Goal: Task Accomplishment & Management: Complete application form

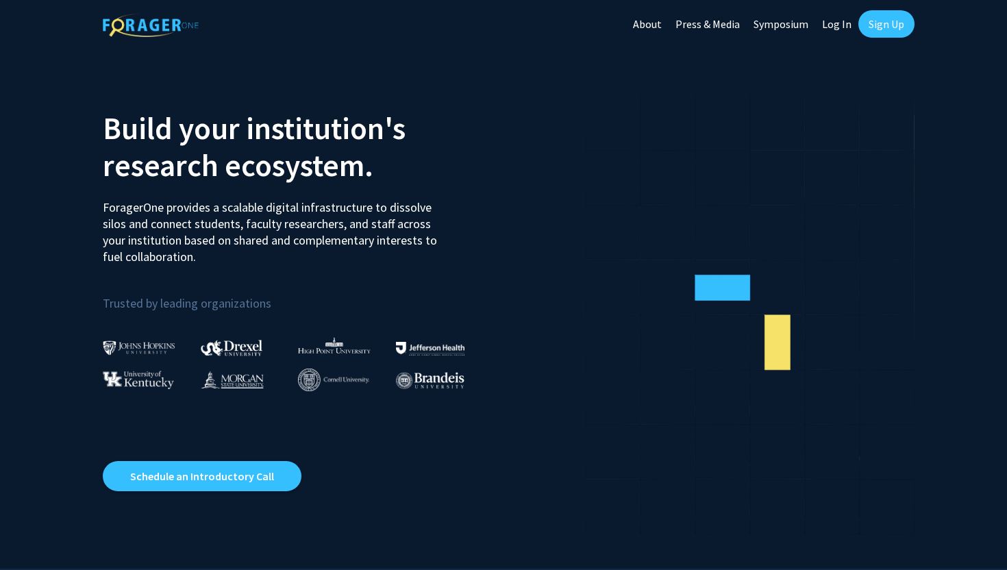
click at [836, 30] on link "Log In" at bounding box center [836, 24] width 43 height 48
select select
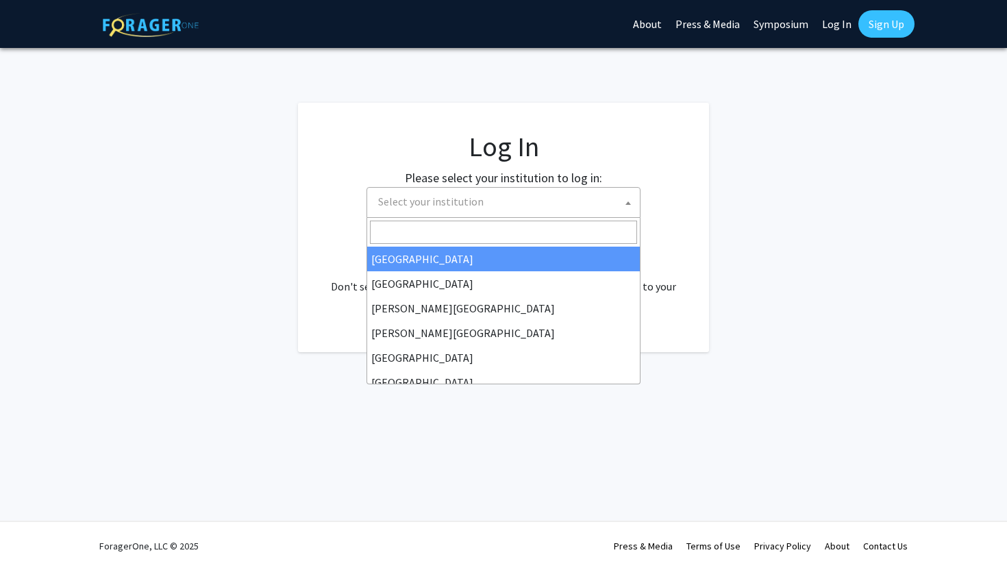
click at [536, 195] on span "Select your institution" at bounding box center [506, 202] width 267 height 28
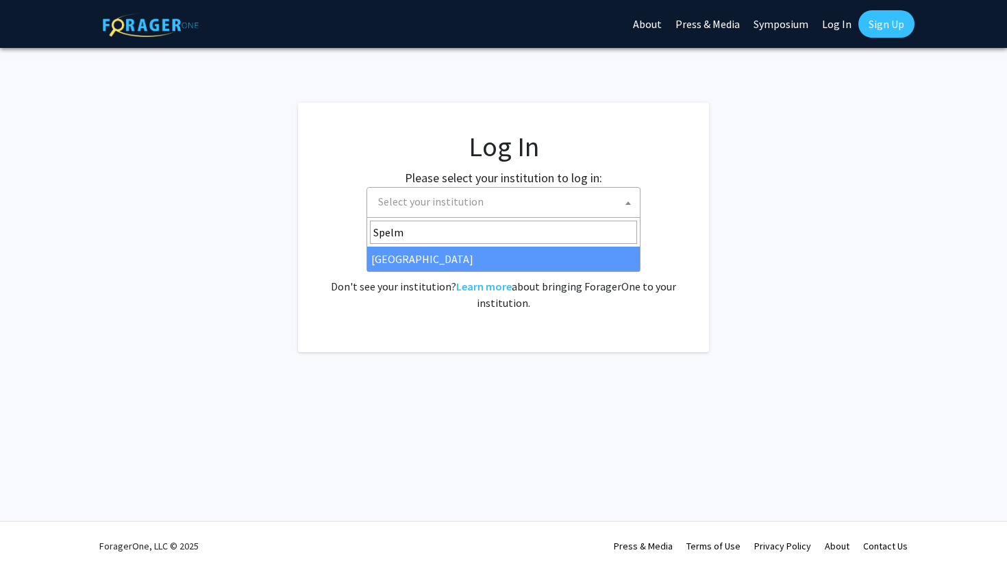
type input "Spelma"
select select "4"
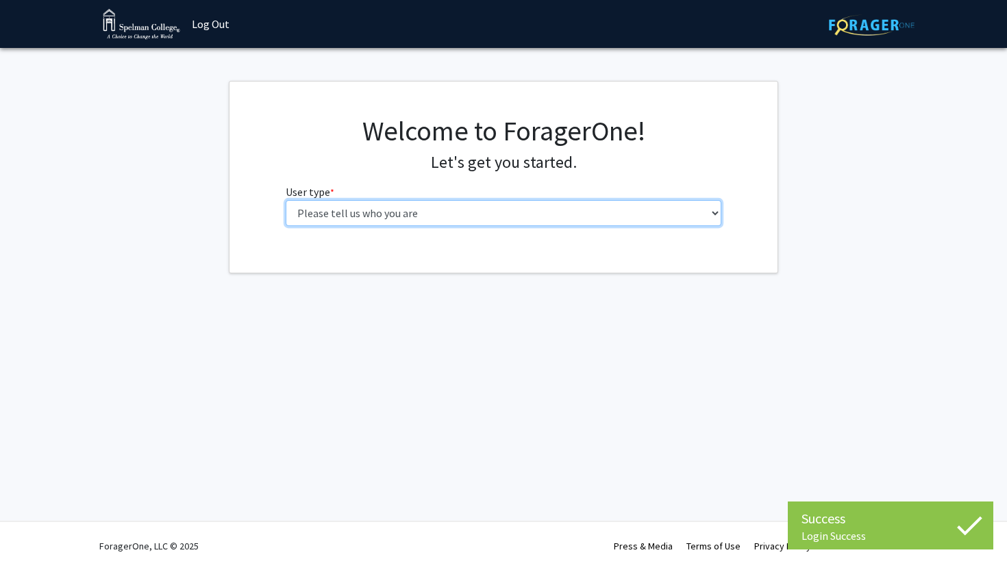
click at [488, 221] on select "Please tell us who you are Undergraduate Student Master's Student Doctoral Cand…" at bounding box center [504, 213] width 436 height 26
select select "1: undergrad"
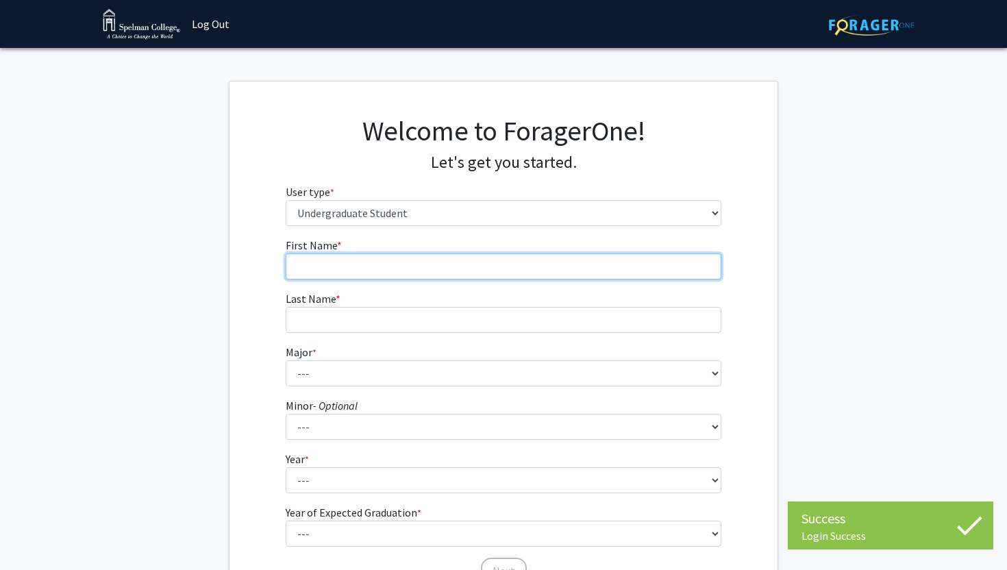
click at [460, 263] on input "First Name * required" at bounding box center [504, 267] width 436 height 26
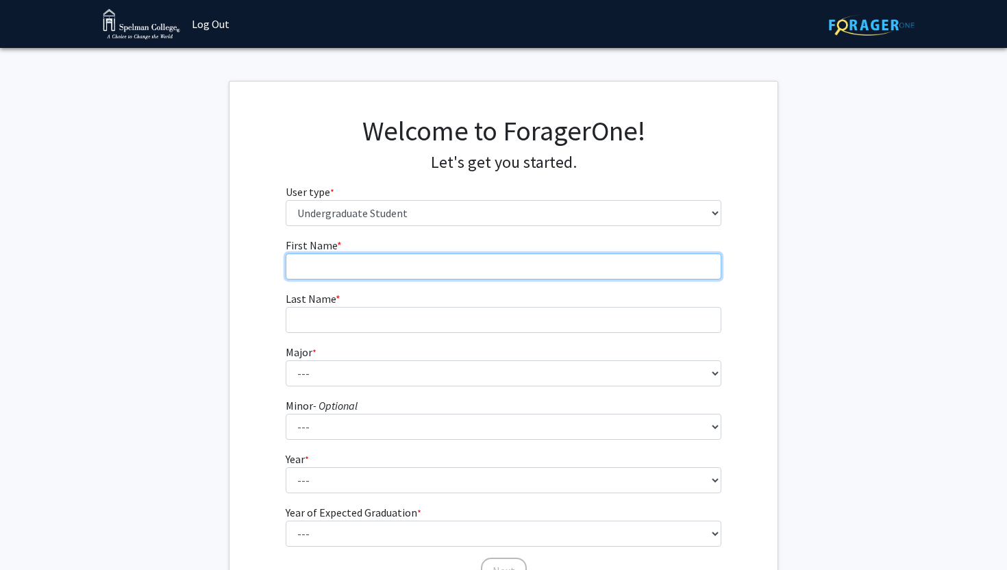
type input "[PERSON_NAME]"
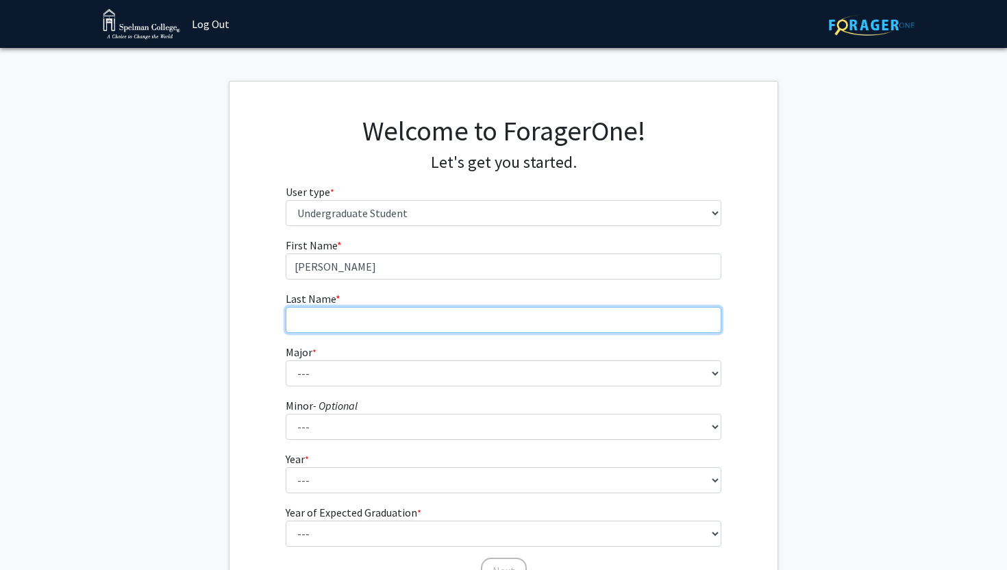
type input "Glass"
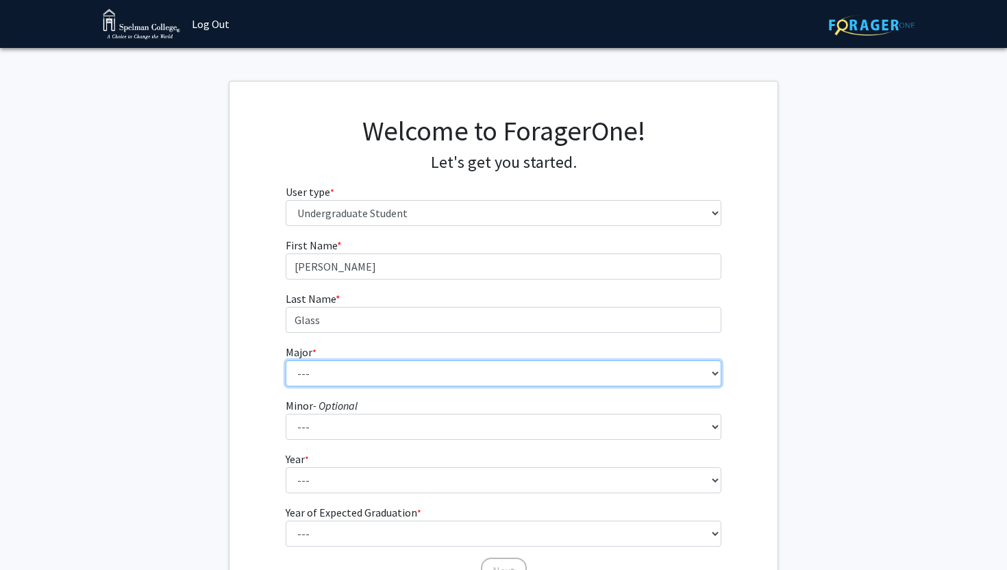
click at [382, 363] on select "--- Art Art History Biochemistry Biology Chemistry Comparative Women’s Studies …" at bounding box center [504, 373] width 436 height 26
select select "4: 250"
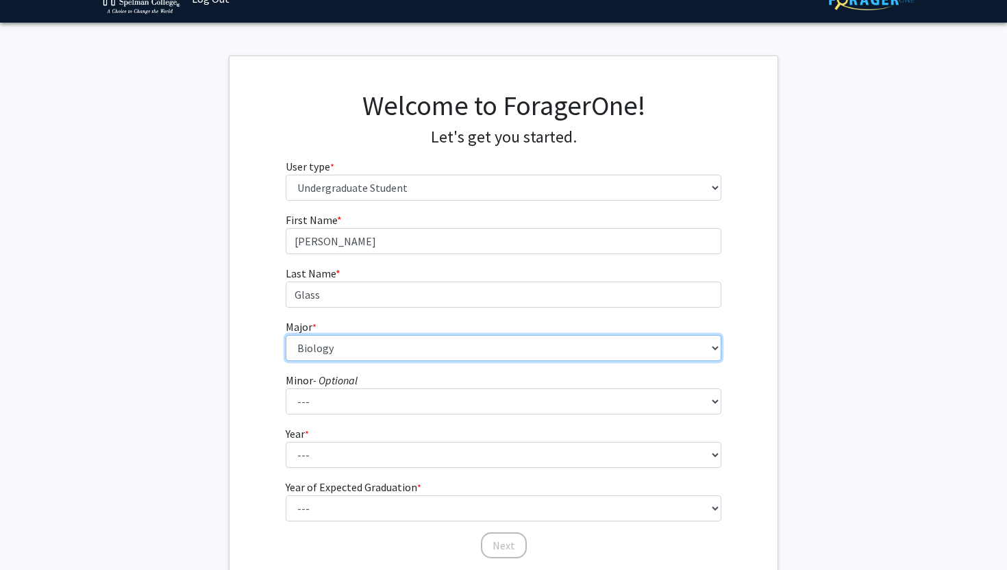
scroll to position [32, 0]
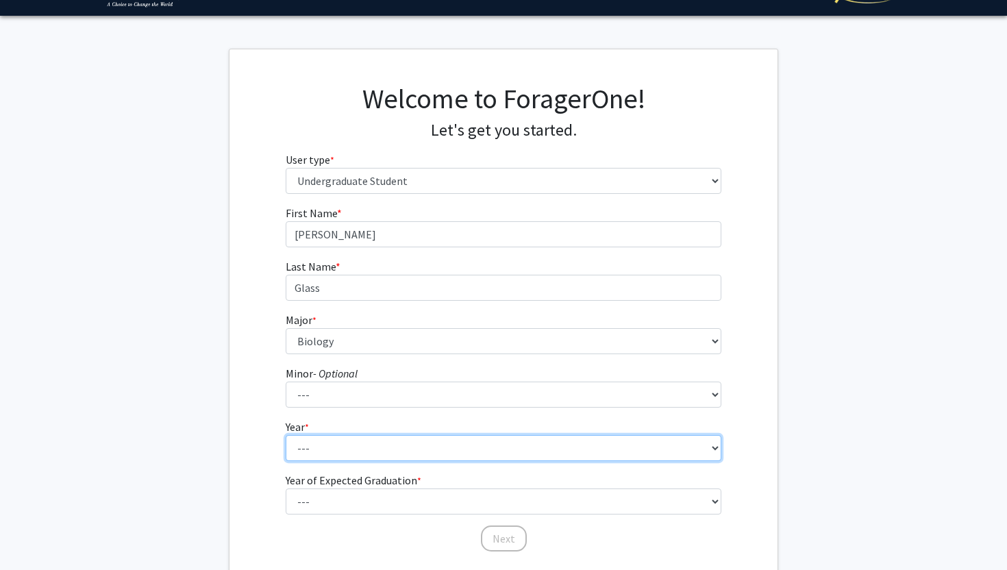
click at [351, 456] on select "--- First-year Sophomore Junior Senior Postbaccalaureate Certificate" at bounding box center [504, 448] width 436 height 26
select select "3: junior"
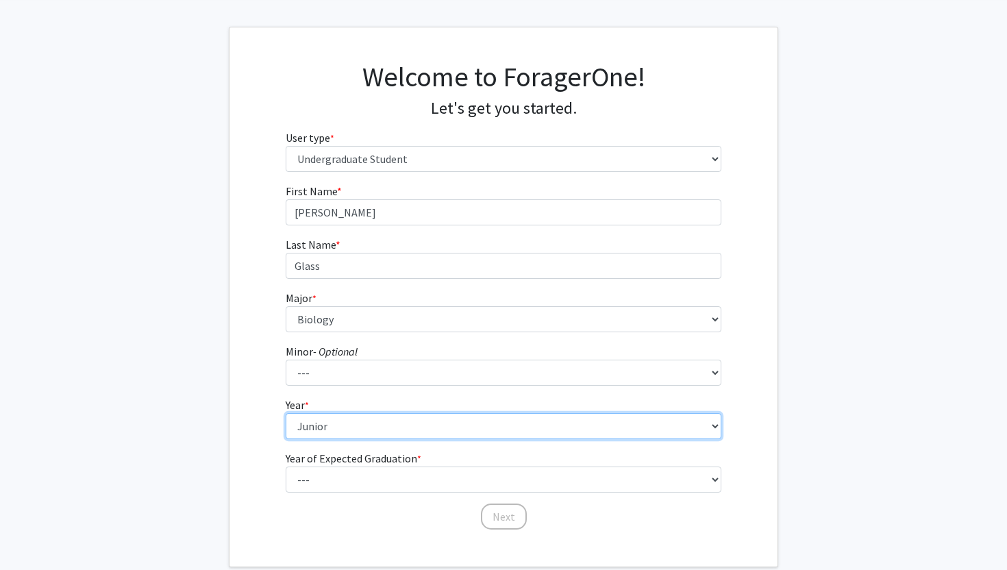
scroll to position [56, 0]
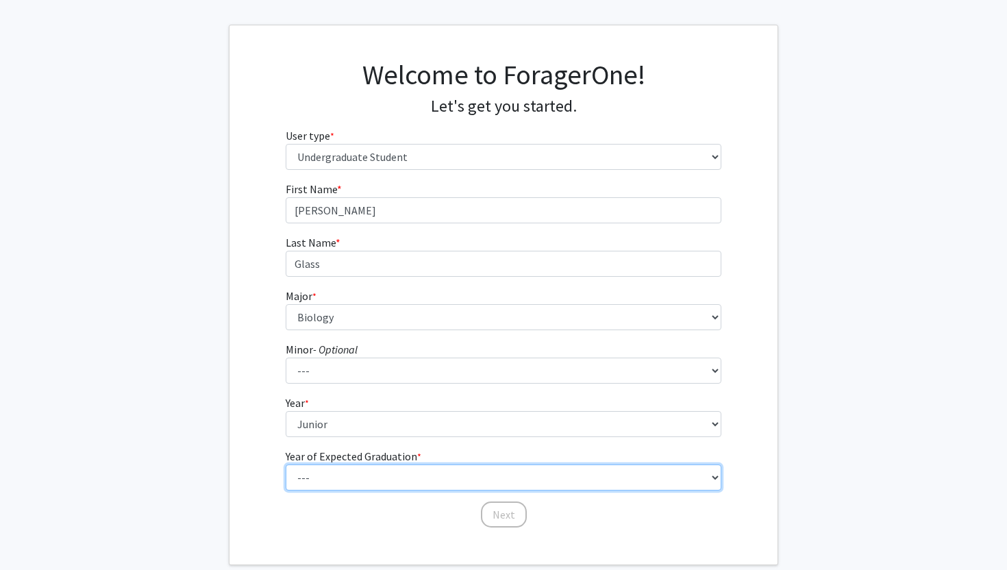
click at [340, 479] on select "--- 2025 2026 2027 2028 2029 2030 2031 2032 2033 2034" at bounding box center [504, 478] width 436 height 26
select select "3: 2027"
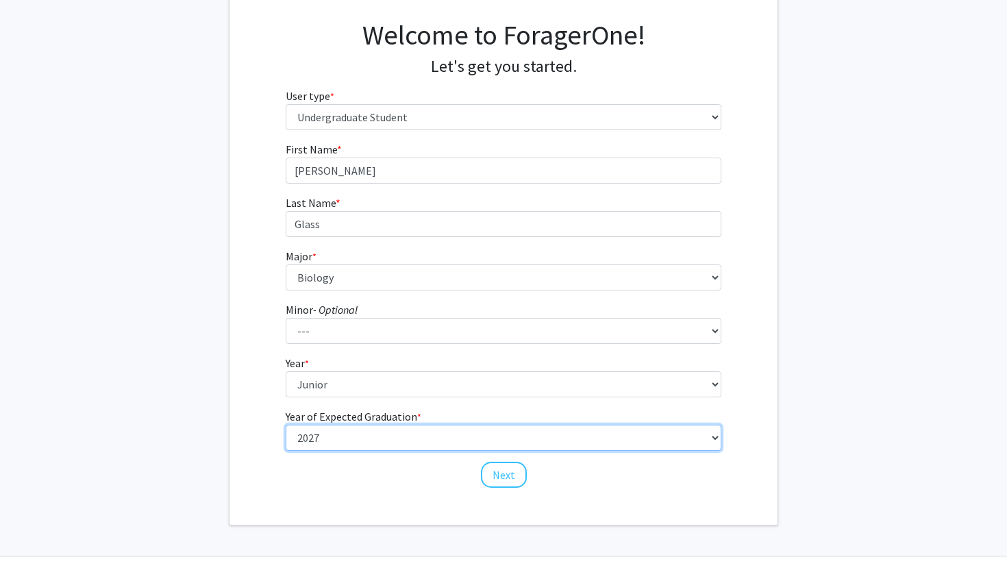
scroll to position [98, 0]
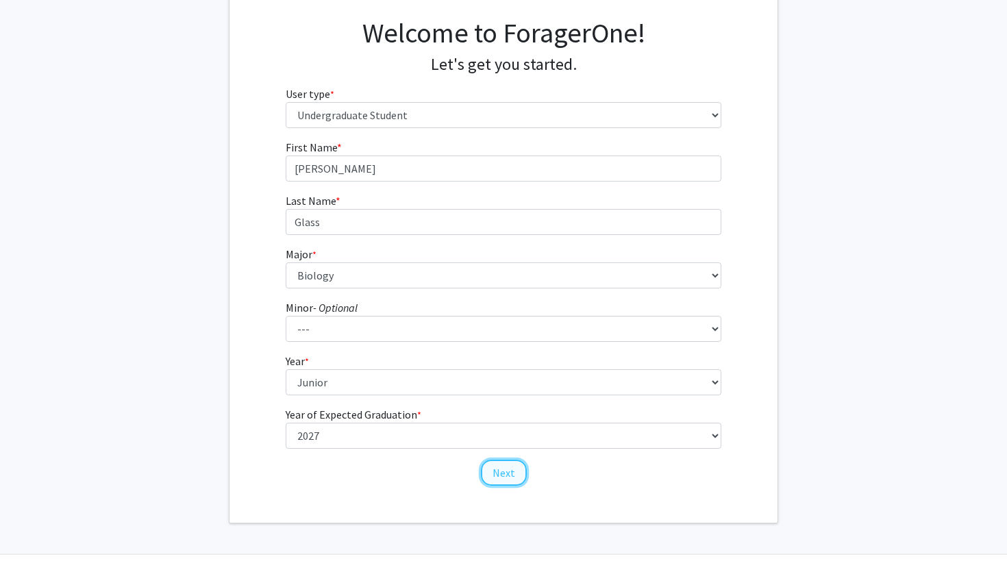
click at [510, 468] on button "Next" at bounding box center [504, 473] width 46 height 26
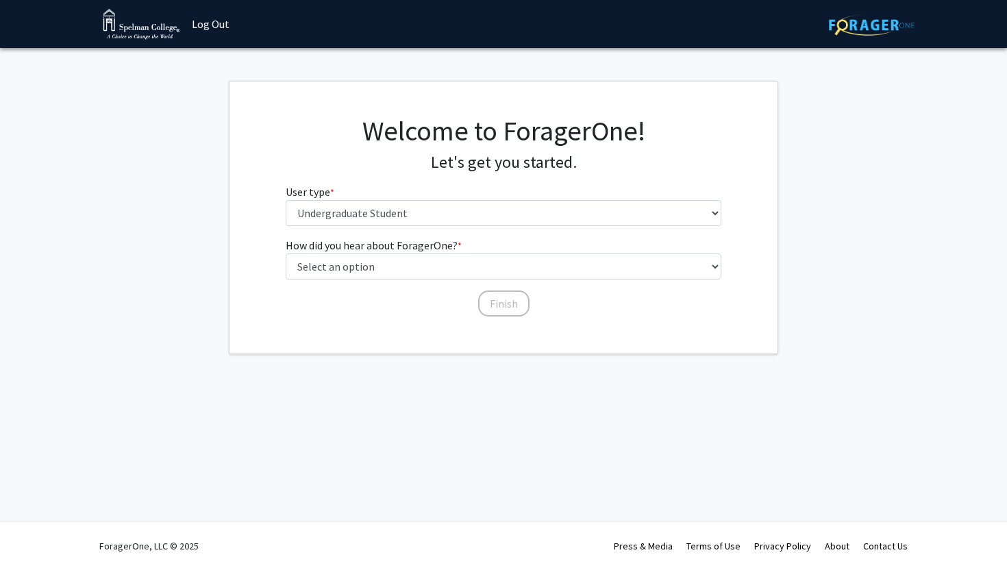
click at [426, 297] on div "Finish" at bounding box center [504, 298] width 436 height 14
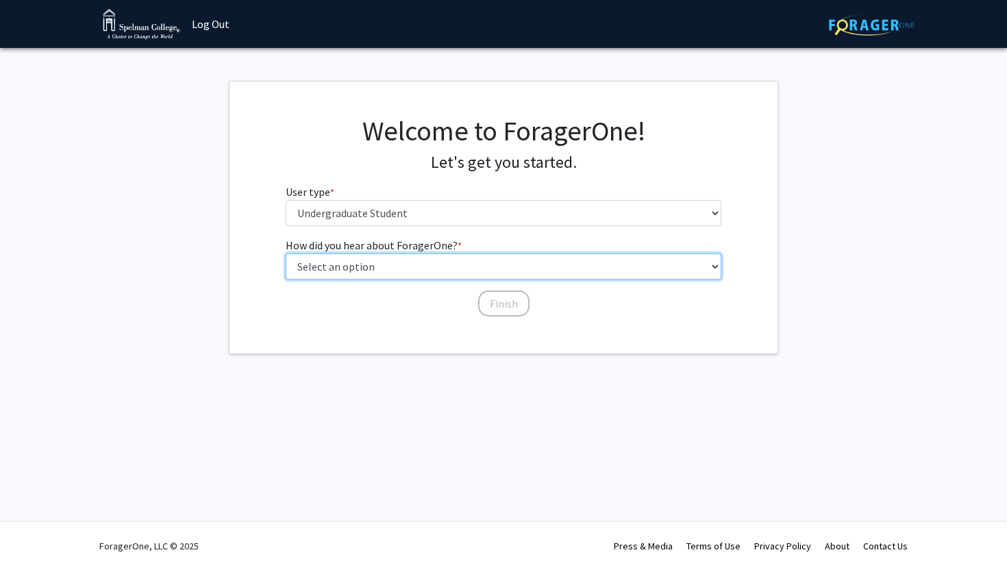
click at [406, 274] on select "Select an option Peer/student recommendation Faculty/staff recommendation Unive…" at bounding box center [504, 267] width 436 height 26
select select "2: faculty_recommendation"
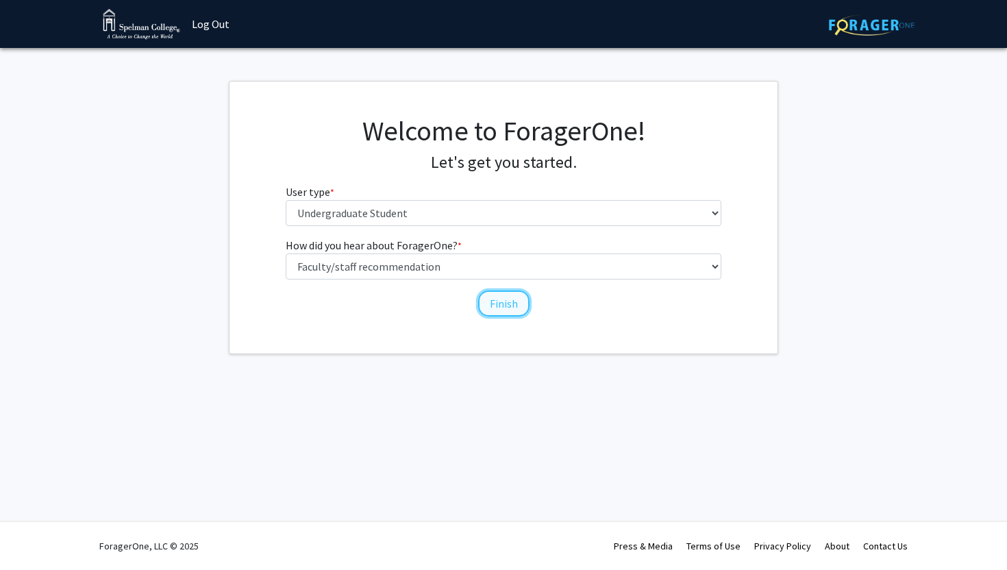
click at [525, 301] on button "Finish" at bounding box center [503, 304] width 51 height 26
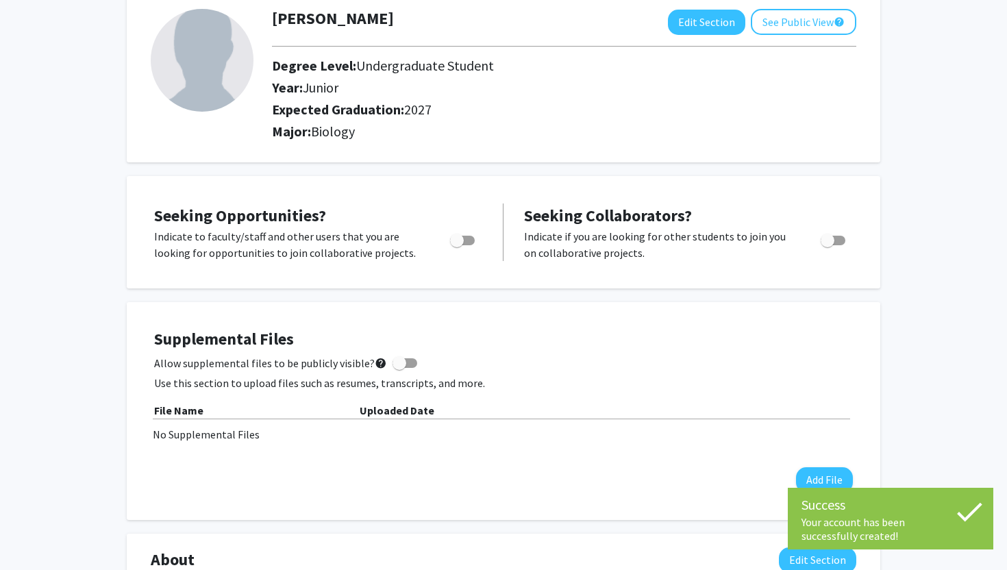
scroll to position [97, 0]
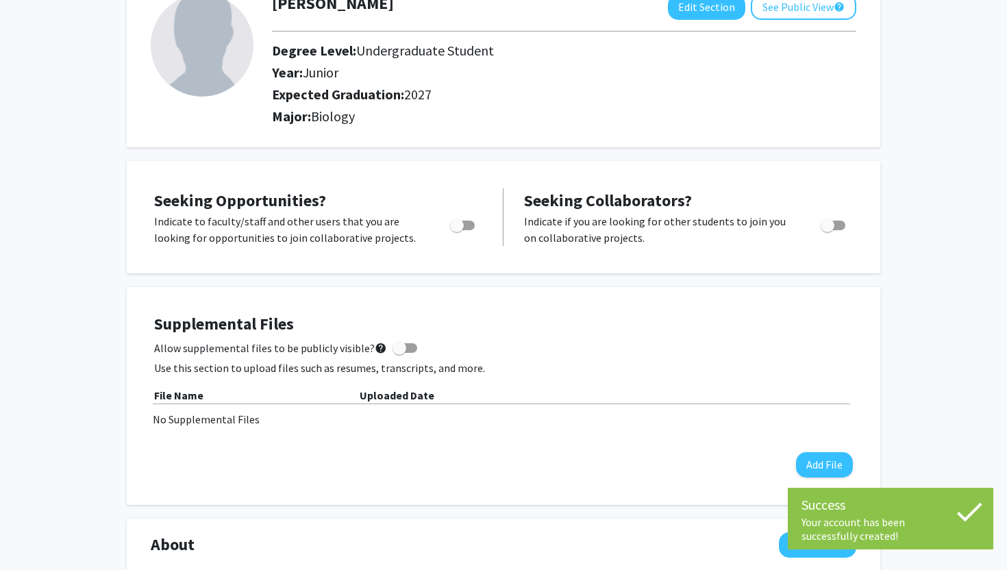
click at [458, 230] on span "Toggle" at bounding box center [457, 226] width 14 height 14
click at [457, 230] on input "Are you actively seeking opportunities?" at bounding box center [456, 230] width 1 height 1
checkbox input "true"
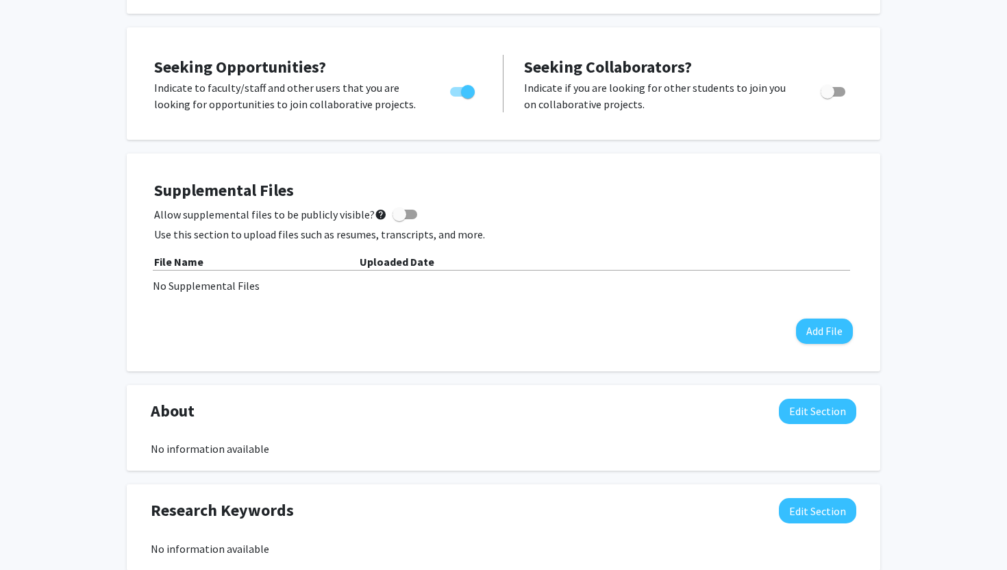
scroll to position [274, 0]
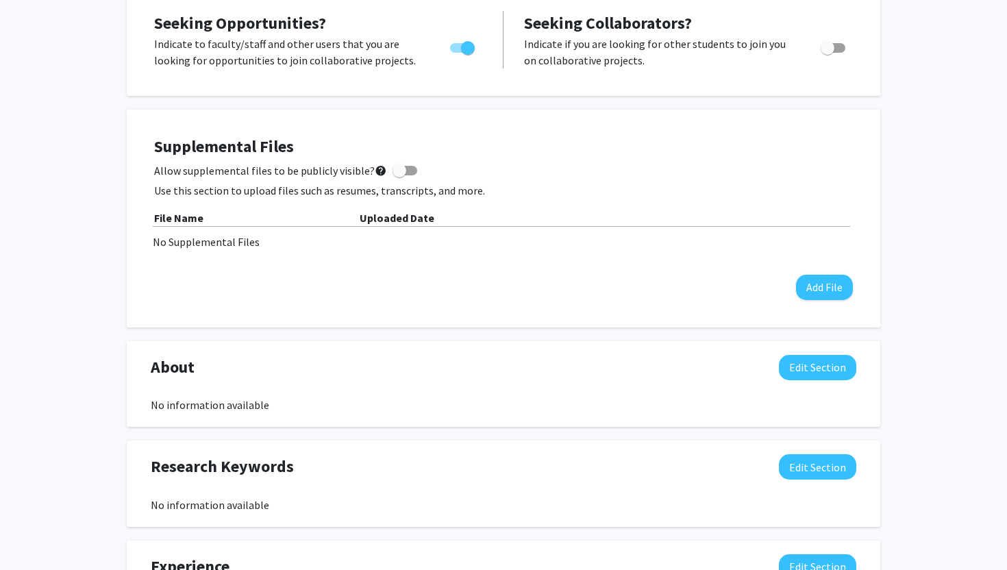
click at [406, 159] on div "Supplemental Files Allow supplemental files to be publicly visible? help Use th…" at bounding box center [503, 218] width 699 height 163
click at [393, 177] on span at bounding box center [400, 171] width 14 height 14
click at [399, 176] on input "Allow supplemental files to be publicly visible? help" at bounding box center [399, 175] width 1 height 1
checkbox input "true"
click at [817, 295] on button "Add File" at bounding box center [824, 287] width 57 height 25
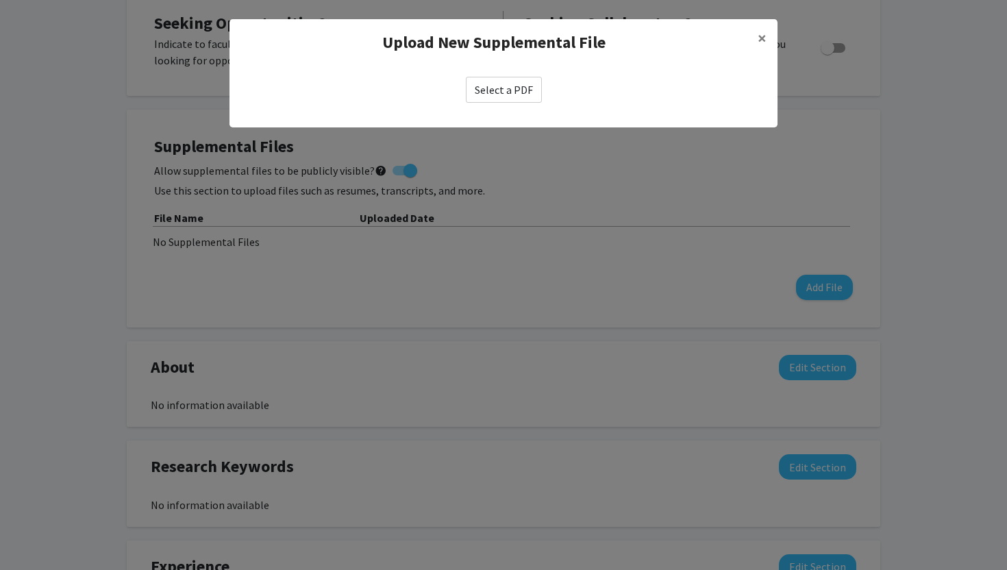
click at [513, 92] on label "Select a PDF" at bounding box center [504, 90] width 76 height 26
click at [0, 0] on input "Select a PDF" at bounding box center [0, 0] width 0 height 0
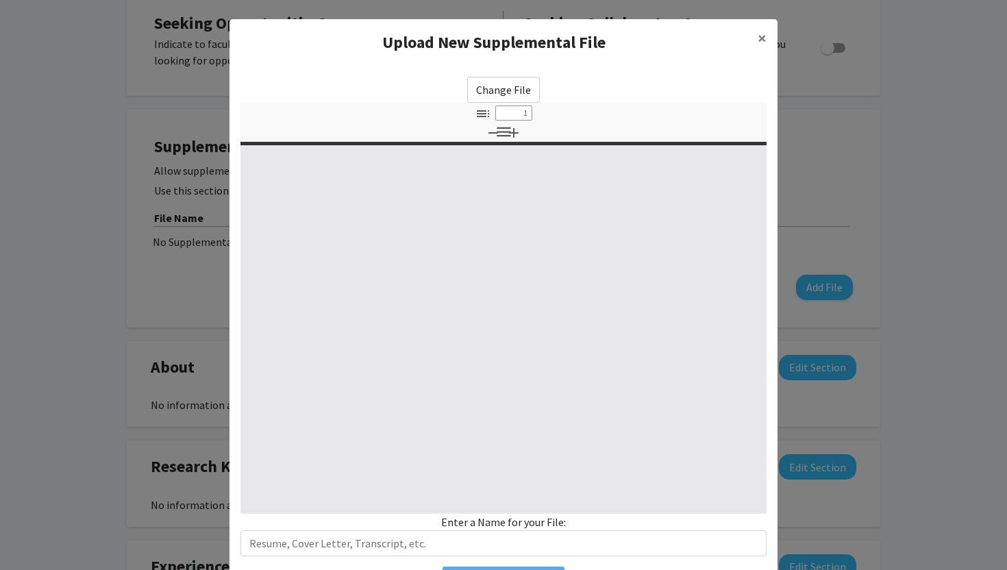
select select "custom"
type input "0"
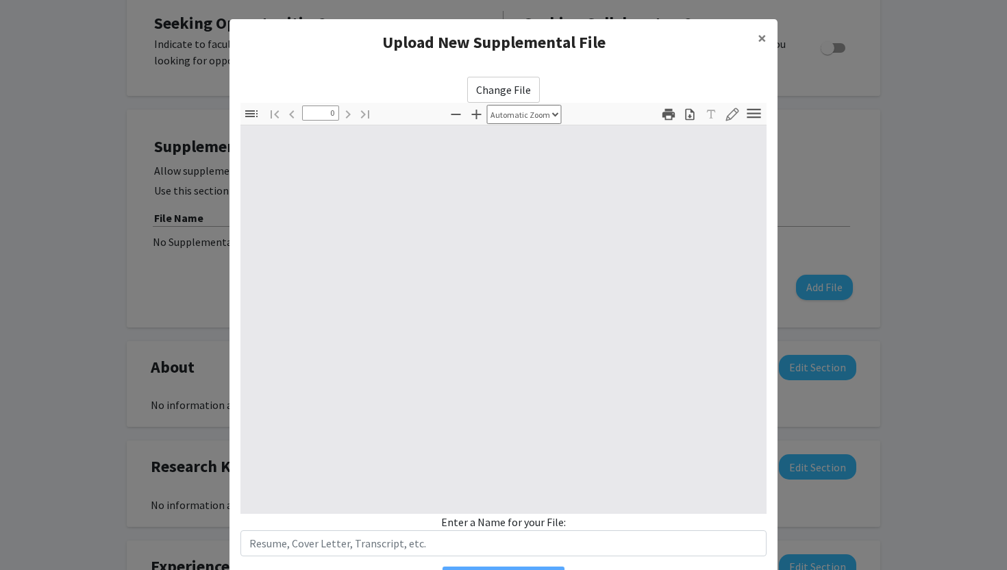
select select "custom"
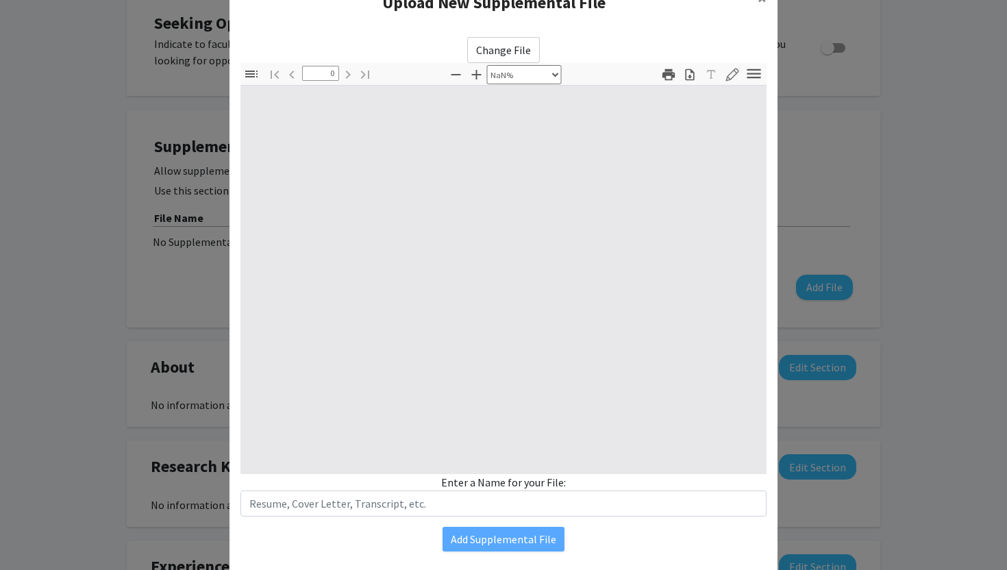
type input "1"
select select "auto"
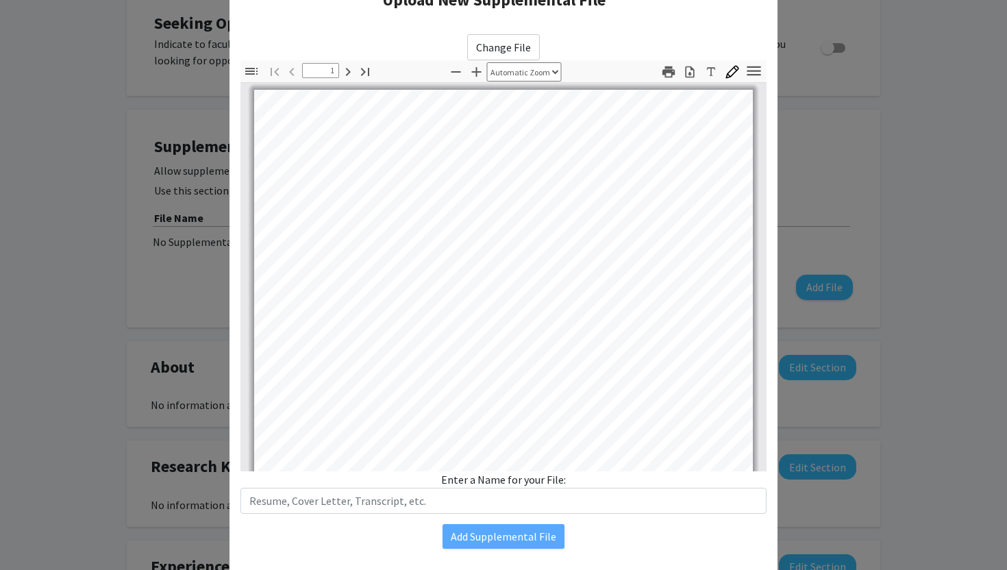
scroll to position [0, 0]
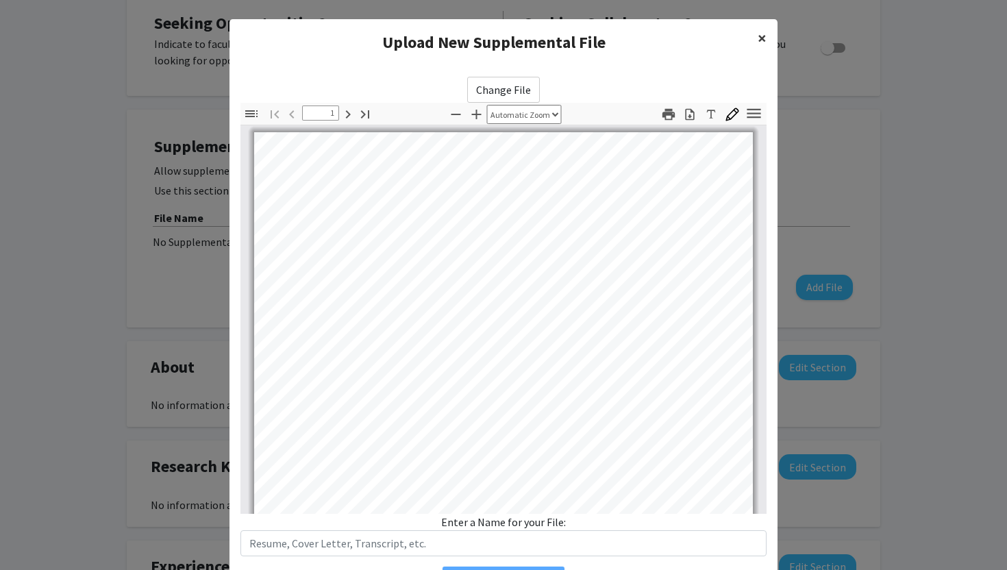
click at [765, 39] on span "×" at bounding box center [762, 37] width 9 height 21
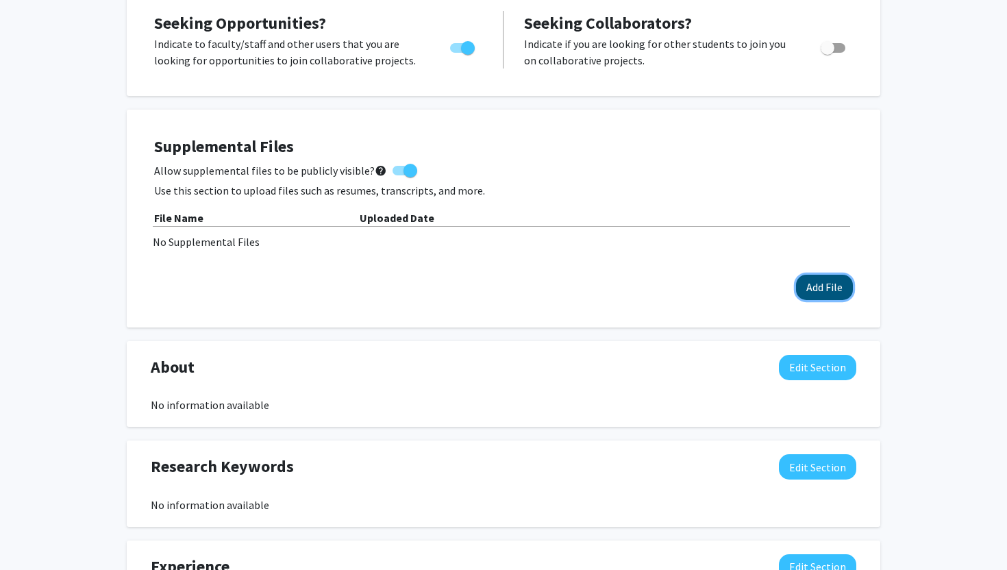
click at [825, 278] on button "Add File" at bounding box center [824, 287] width 57 height 25
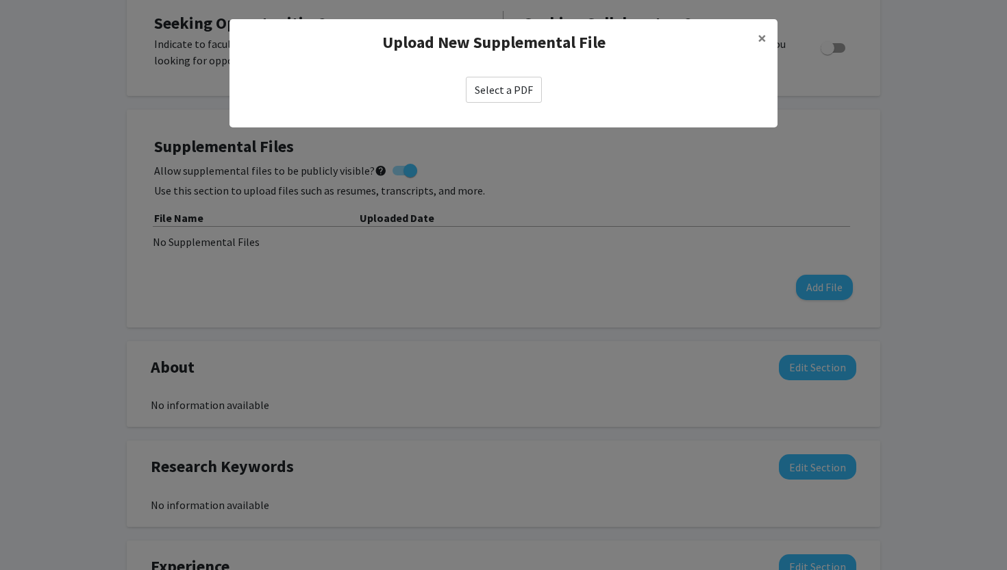
click at [499, 75] on div "Select a PDF" at bounding box center [504, 90] width 548 height 48
click at [474, 90] on label "Select a PDF" at bounding box center [504, 90] width 76 height 26
click at [0, 0] on input "Select a PDF" at bounding box center [0, 0] width 0 height 0
select select "custom"
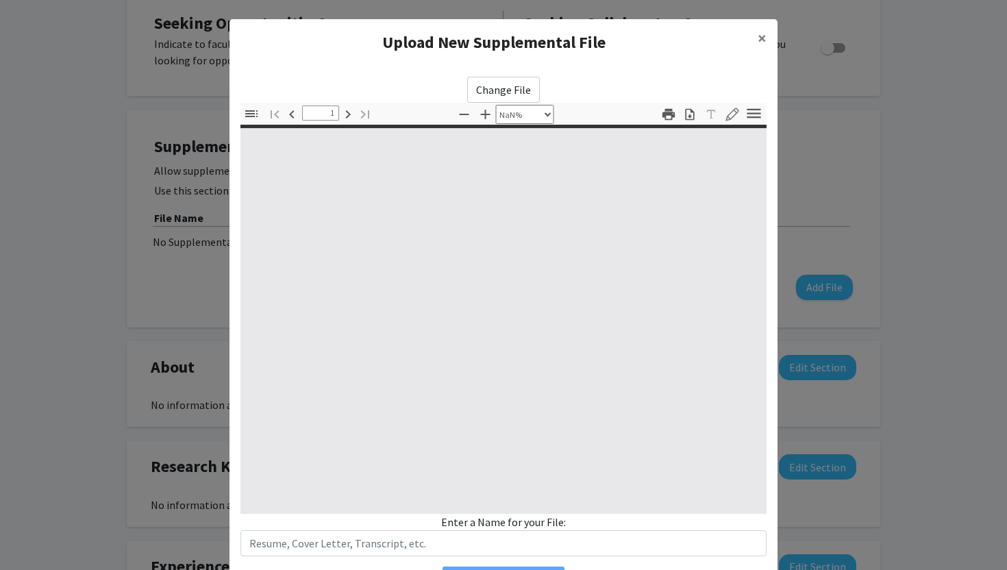
type input "0"
select select "custom"
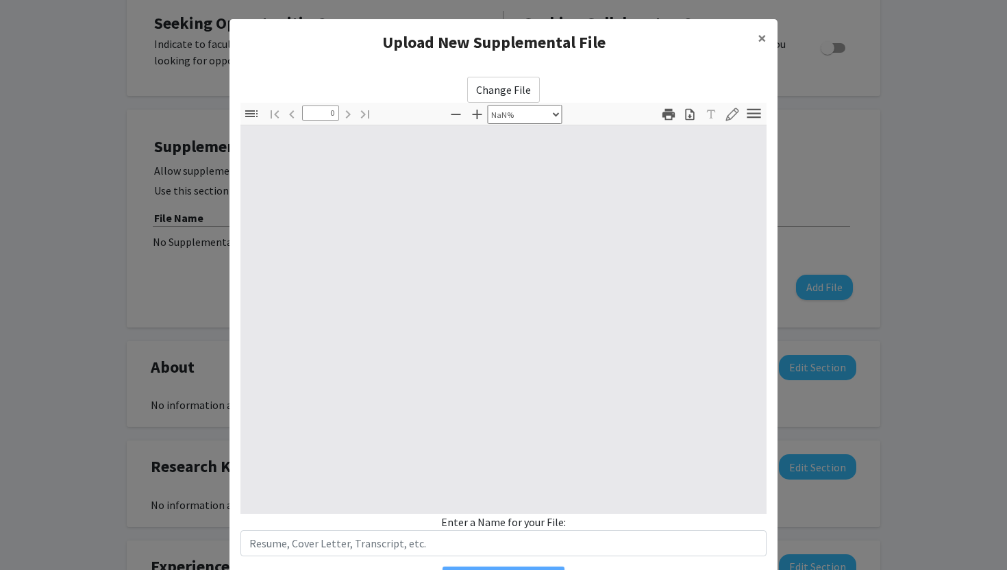
type input "1"
select select "auto"
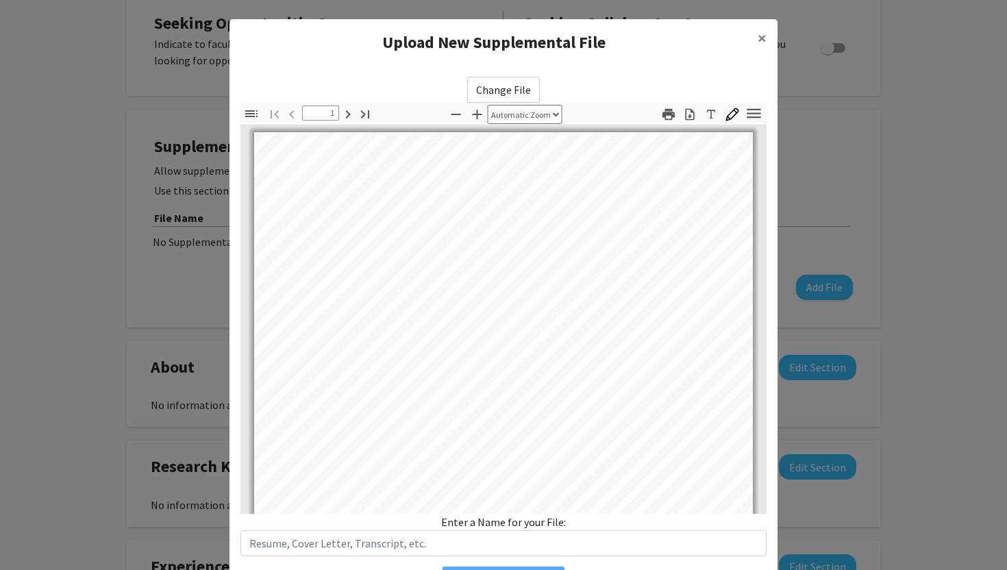
click at [519, 93] on label "Change File" at bounding box center [503, 90] width 73 height 26
click at [0, 0] on input "Change File" at bounding box center [0, 0] width 0 height 0
click at [528, 86] on label "Change File" at bounding box center [503, 90] width 73 height 26
click at [0, 0] on input "Change File" at bounding box center [0, 0] width 0 height 0
type input "0"
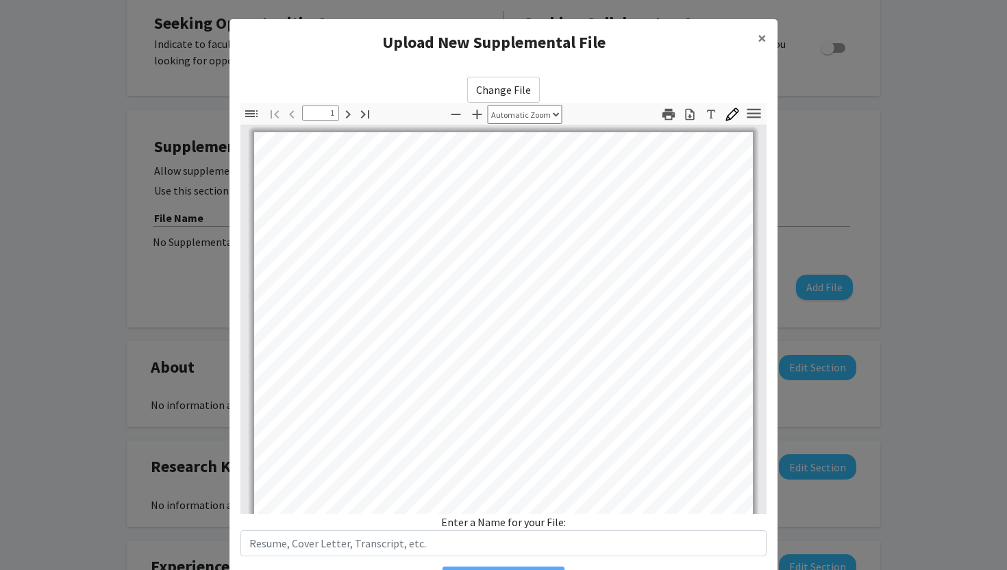
select select "custom"
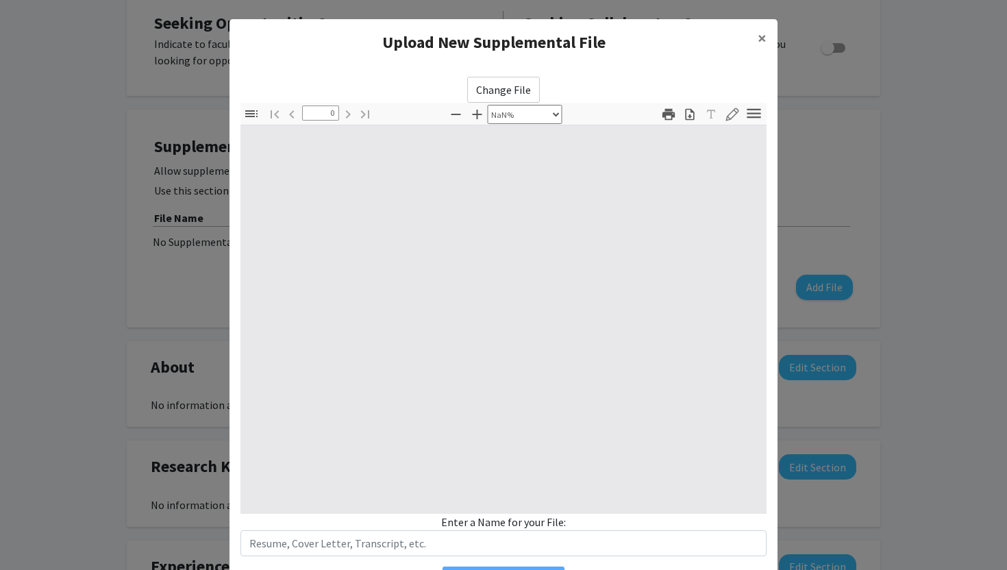
type input "1"
select select "auto"
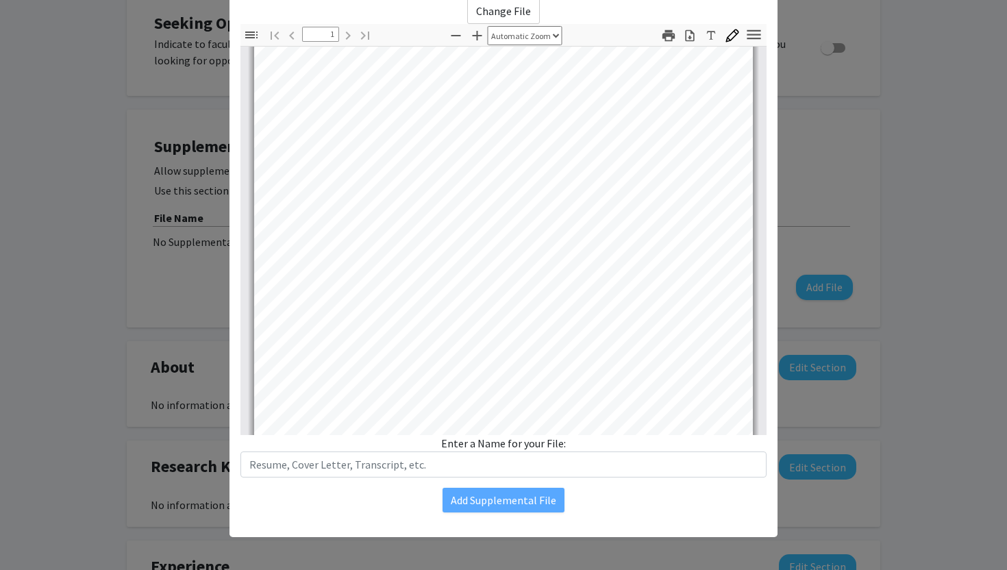
scroll to position [62, 0]
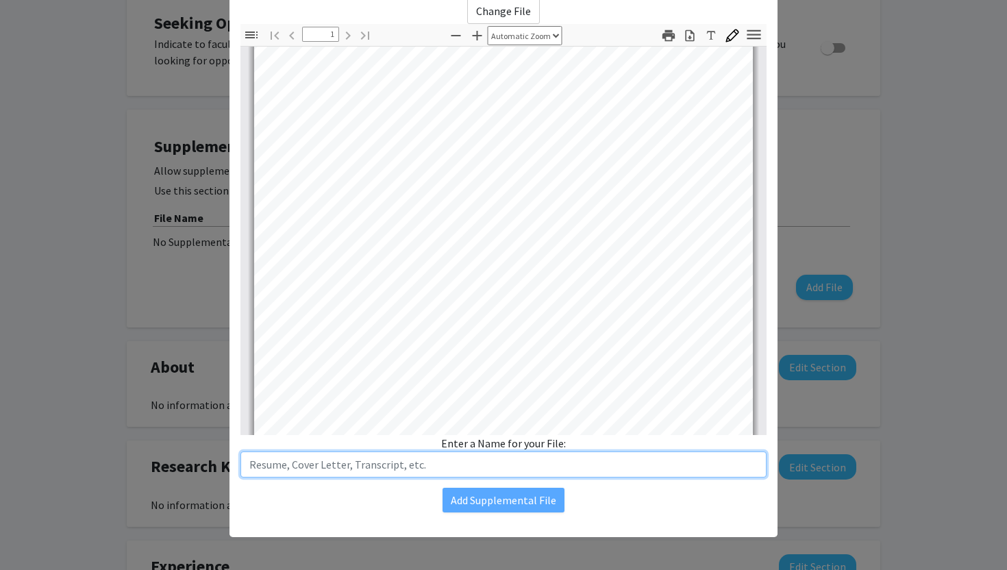
click at [408, 467] on input "text" at bounding box center [503, 465] width 526 height 26
type input "Resume"
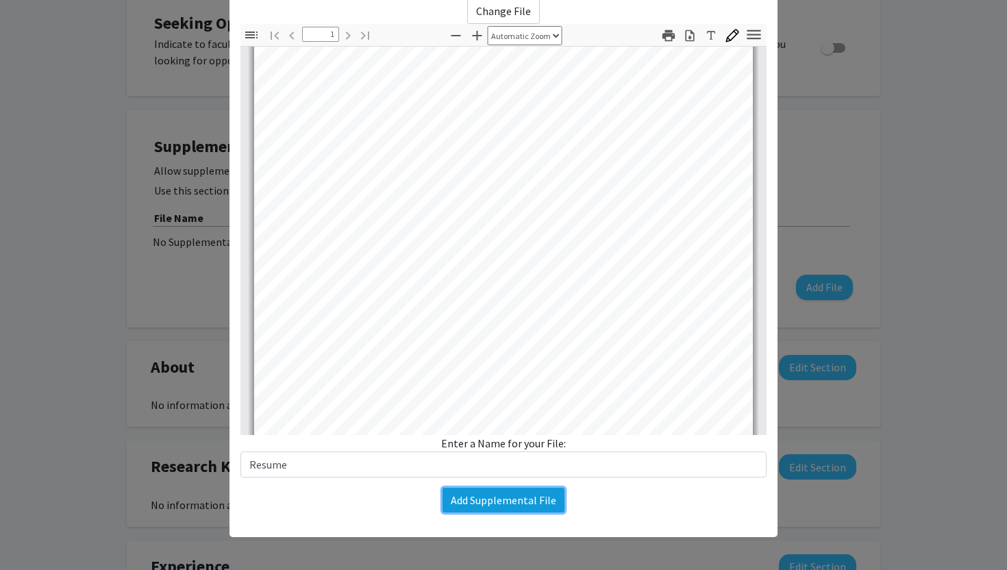
click at [464, 508] on button "Add Supplemental File" at bounding box center [504, 500] width 122 height 25
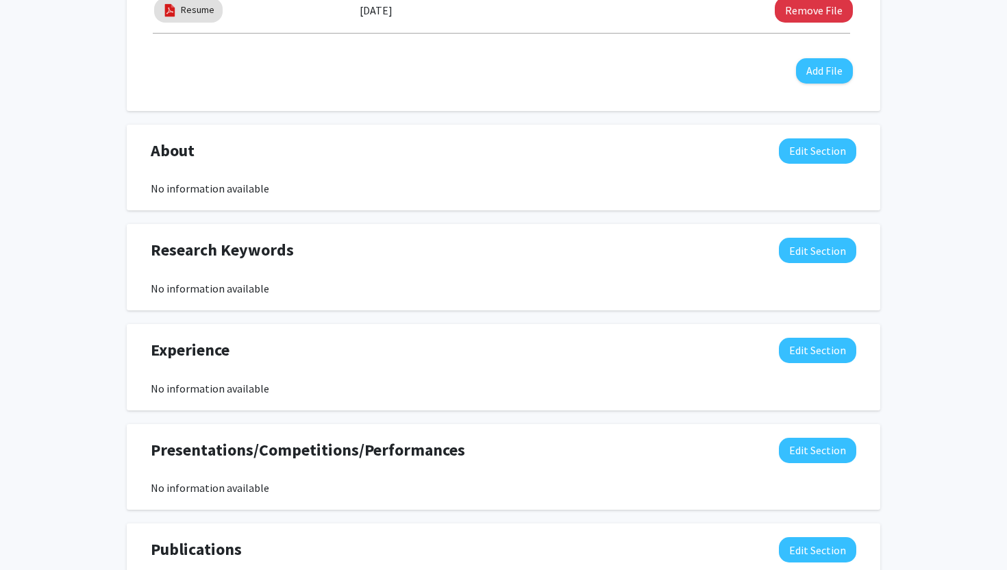
scroll to position [583, 0]
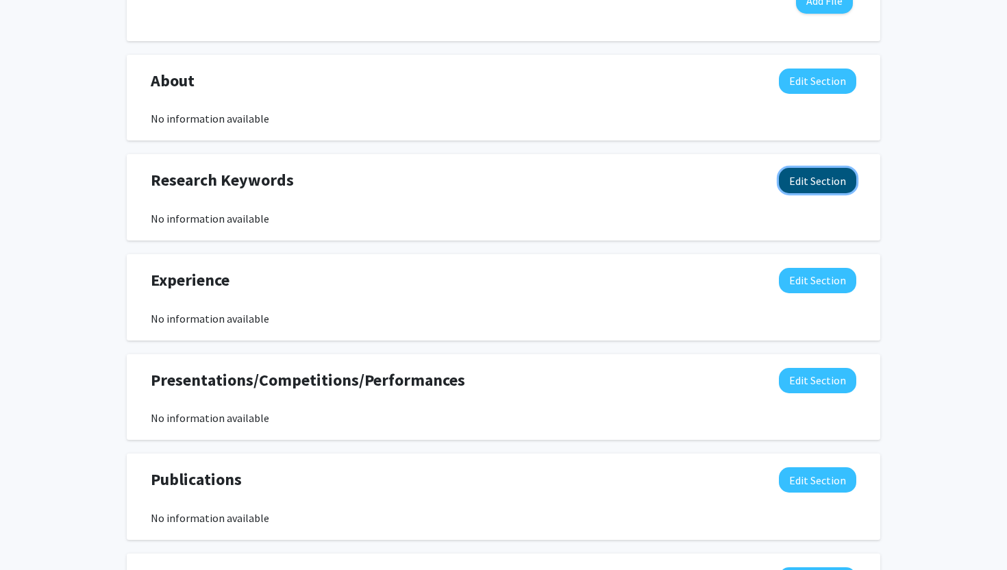
click at [824, 177] on button "Edit Section" at bounding box center [817, 180] width 77 height 25
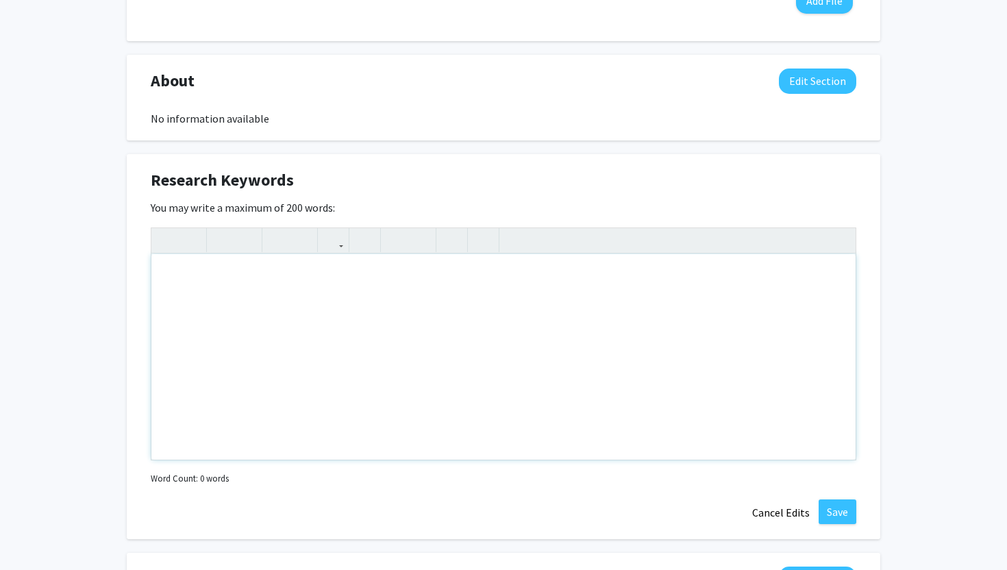
click at [355, 303] on div "Note to users with screen readers: Please deactivate our accessibility plugin f…" at bounding box center [503, 357] width 704 height 206
click at [936, 373] on div "[PERSON_NAME] Edit Section See Public View help Degree Level: Undergraduate Stu…" at bounding box center [503, 224] width 1007 height 1516
click at [792, 514] on button "Cancel Edits" at bounding box center [780, 512] width 75 height 26
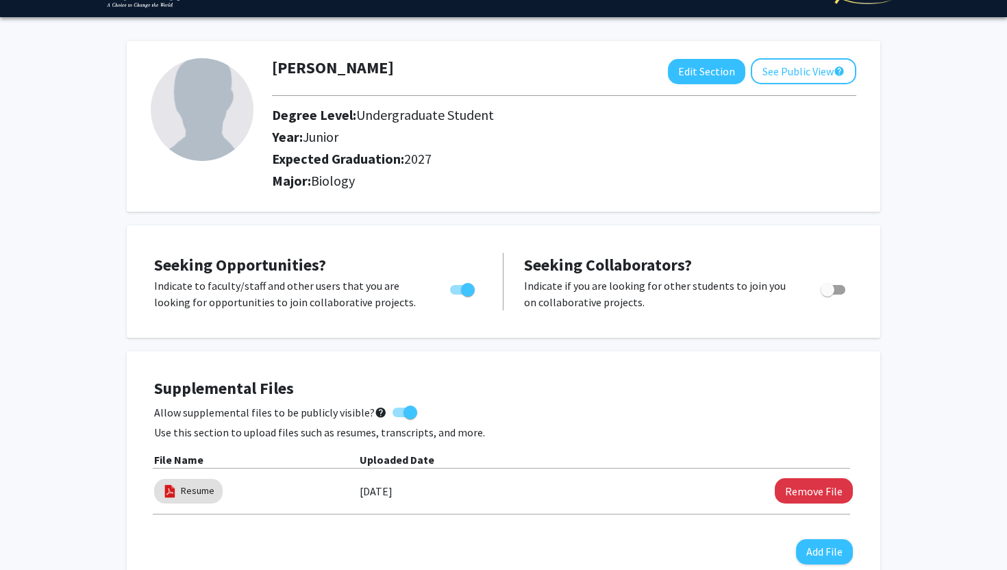
scroll to position [0, 0]
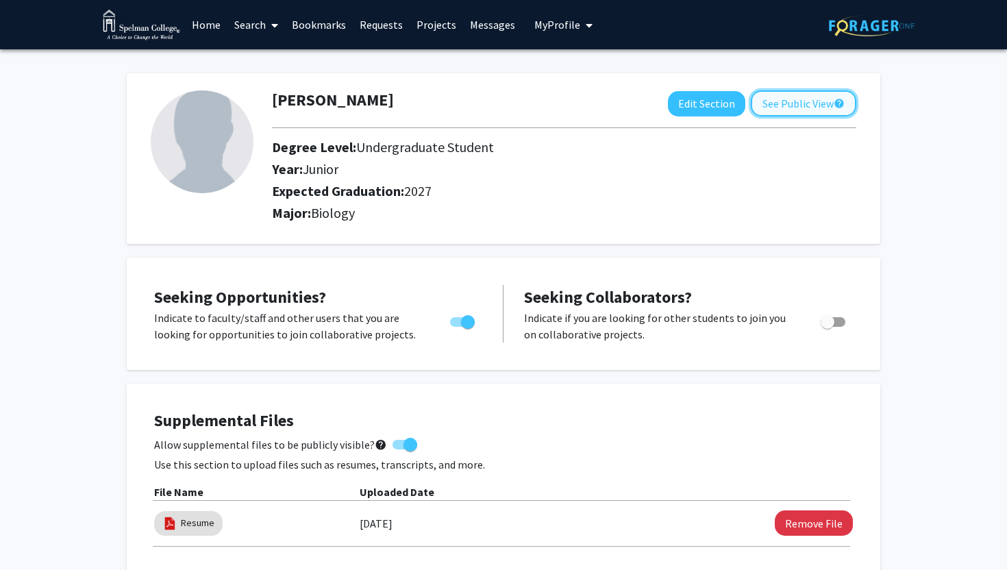
click at [794, 99] on button "See Public View help" at bounding box center [804, 103] width 106 height 26
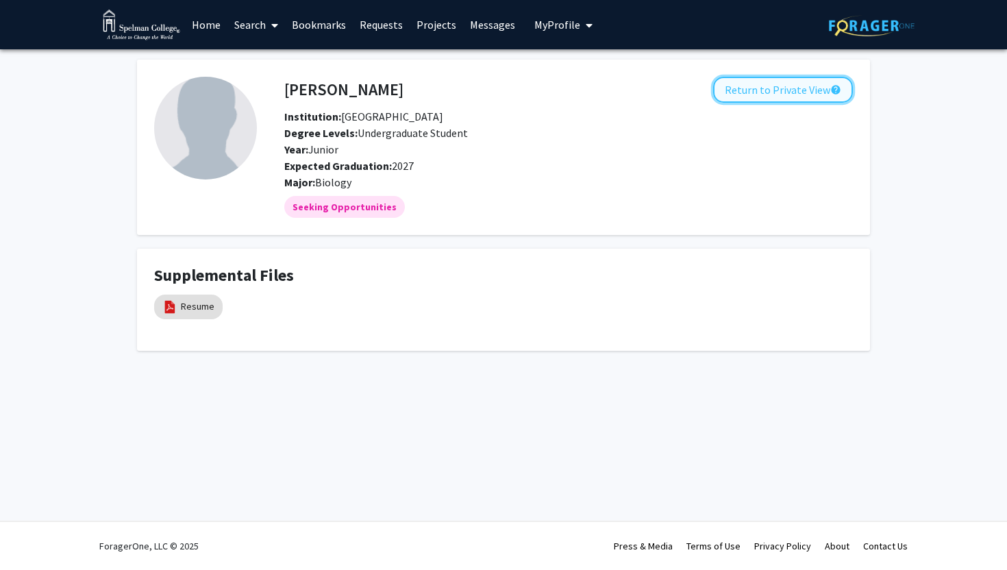
click at [743, 95] on button "Return to Private View help" at bounding box center [783, 90] width 140 height 26
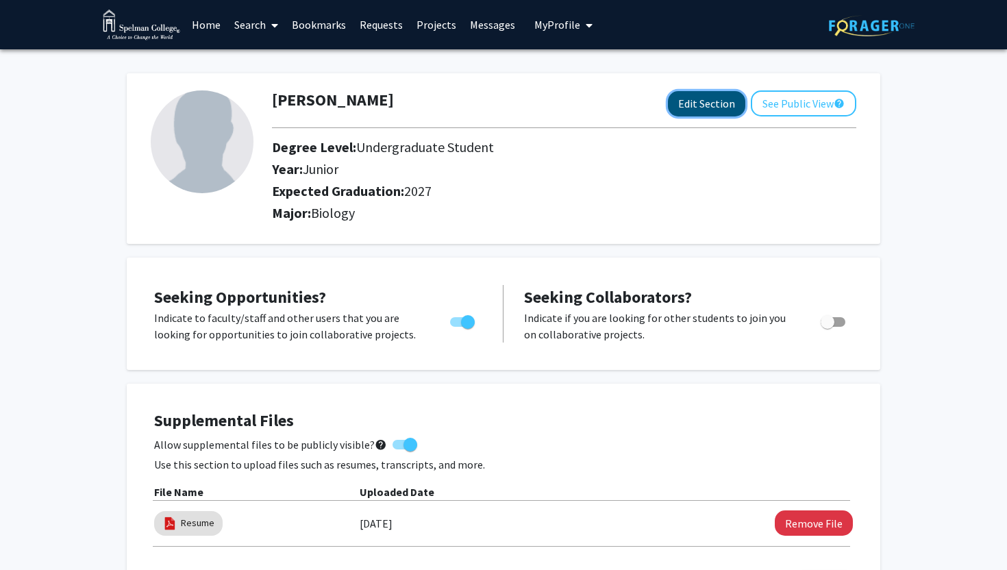
click at [725, 110] on button "Edit Section" at bounding box center [706, 103] width 77 height 25
select select "junior"
select select "2027"
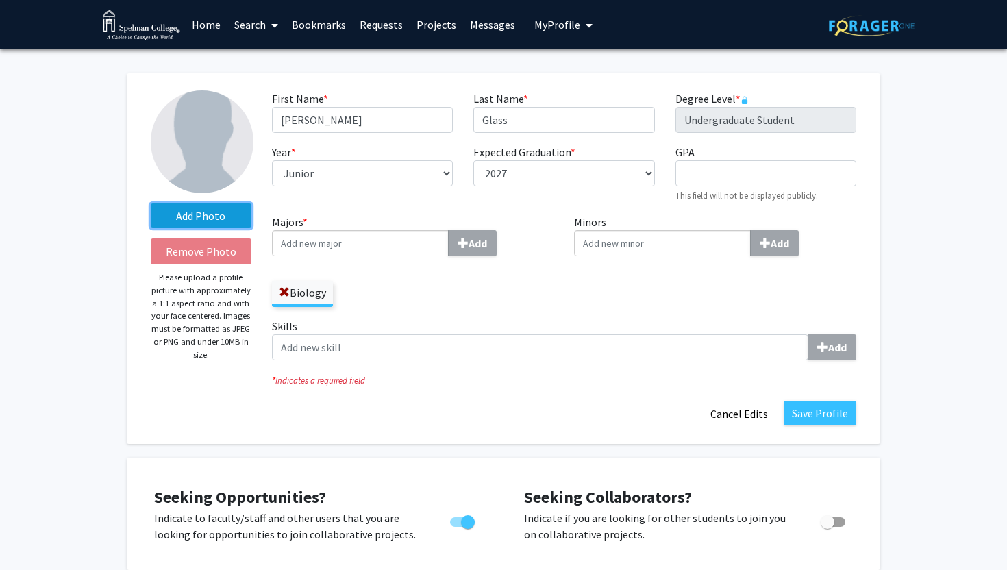
click at [206, 203] on label "Add Photo" at bounding box center [201, 215] width 101 height 25
click at [0, 0] on input "Add Photo" at bounding box center [0, 0] width 0 height 0
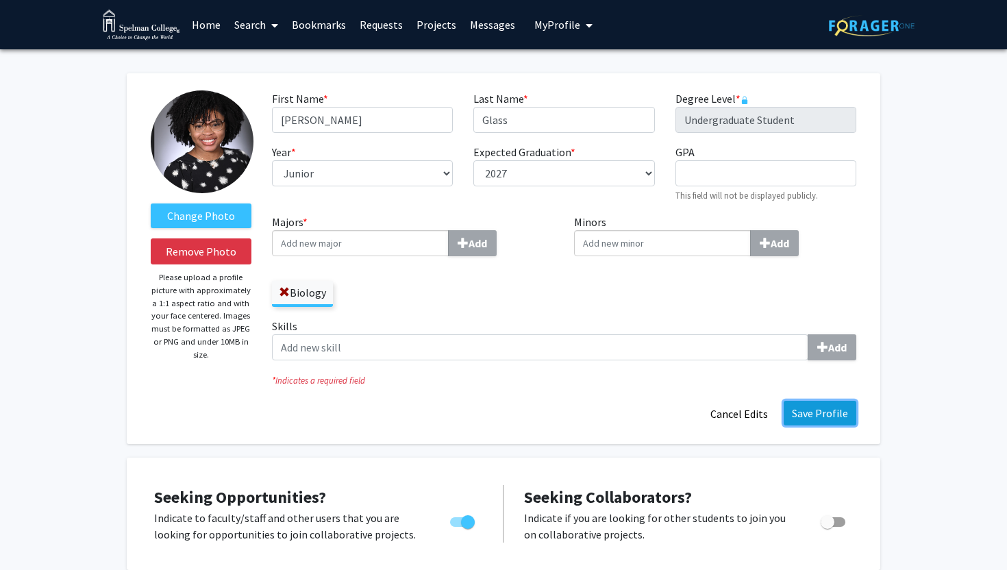
click at [832, 422] on button "Save Profile" at bounding box center [820, 413] width 73 height 25
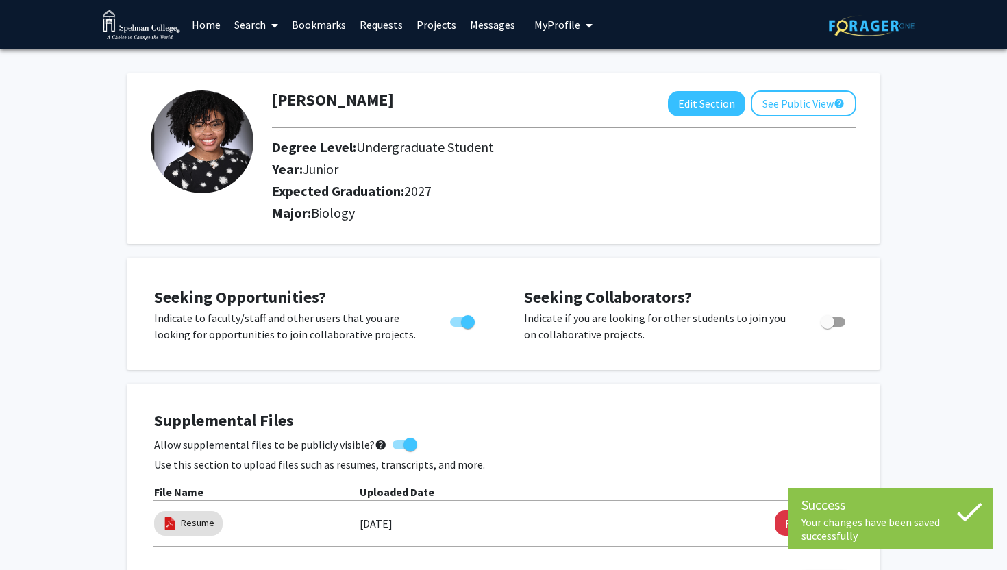
click at [252, 32] on link "Search" at bounding box center [256, 25] width 58 height 48
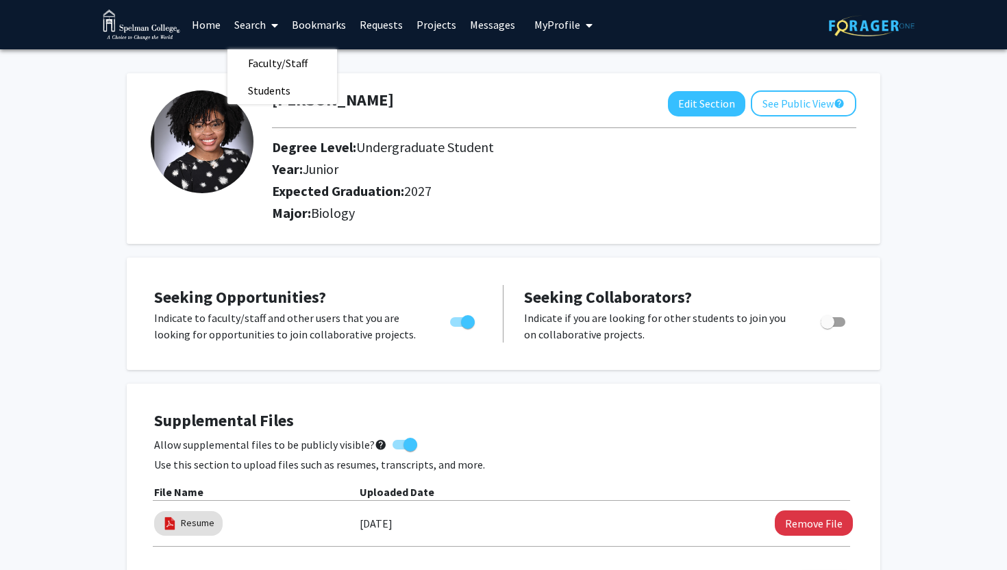
click at [212, 25] on link "Home" at bounding box center [206, 25] width 42 height 48
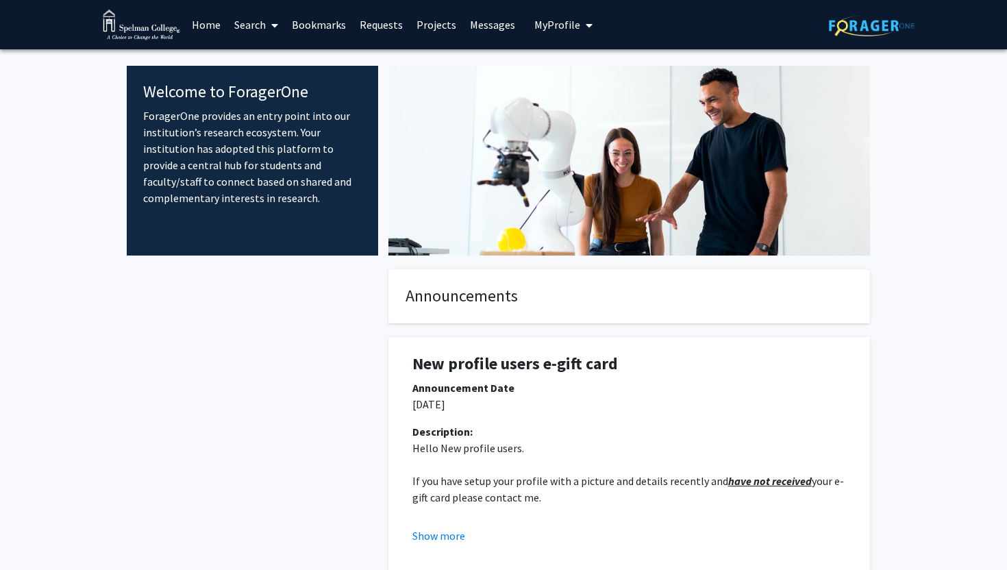
click at [250, 25] on link "Search" at bounding box center [256, 25] width 58 height 48
click at [269, 71] on span "Faculty/Staff" at bounding box center [277, 62] width 101 height 27
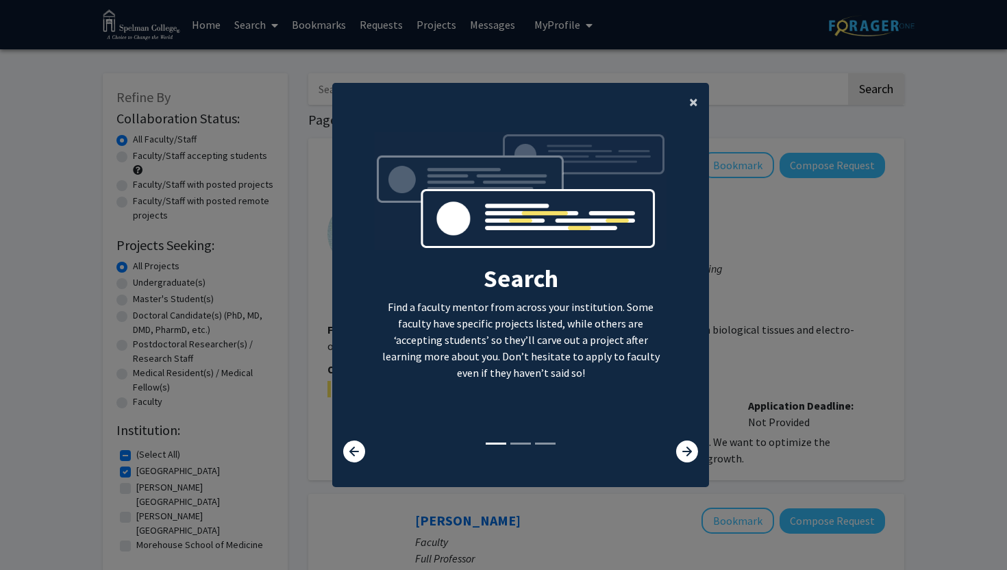
click at [693, 108] on span "×" at bounding box center [693, 101] width 9 height 21
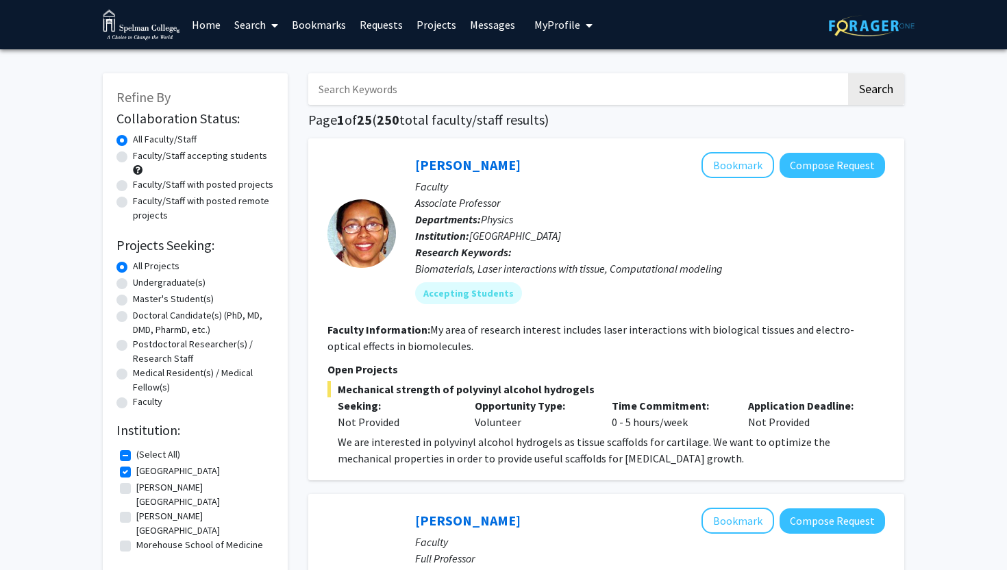
click at [136, 485] on label "[PERSON_NAME][GEOGRAPHIC_DATA]" at bounding box center [203, 494] width 134 height 29
click at [136, 485] on input "[PERSON_NAME][GEOGRAPHIC_DATA]" at bounding box center [140, 484] width 9 height 9
checkbox input "true"
click at [124, 509] on fg-checkbox "[PERSON_NAME][GEOGRAPHIC_DATA] [PERSON_NAME][GEOGRAPHIC_DATA]" at bounding box center [195, 523] width 151 height 29
click at [136, 509] on label "[PERSON_NAME][GEOGRAPHIC_DATA]" at bounding box center [203, 523] width 134 height 29
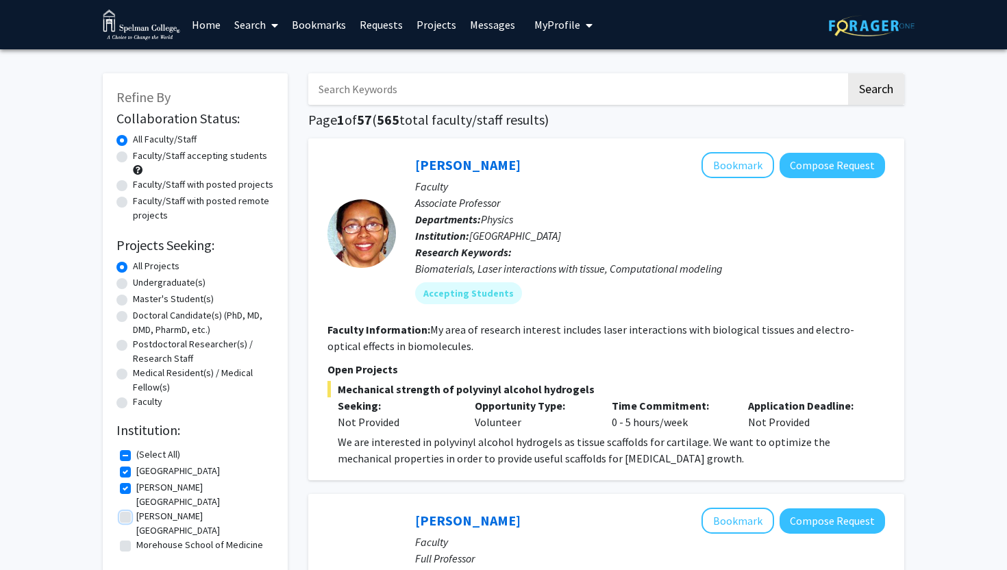
click at [136, 509] on input "[PERSON_NAME][GEOGRAPHIC_DATA]" at bounding box center [140, 513] width 9 height 9
checkbox input "true"
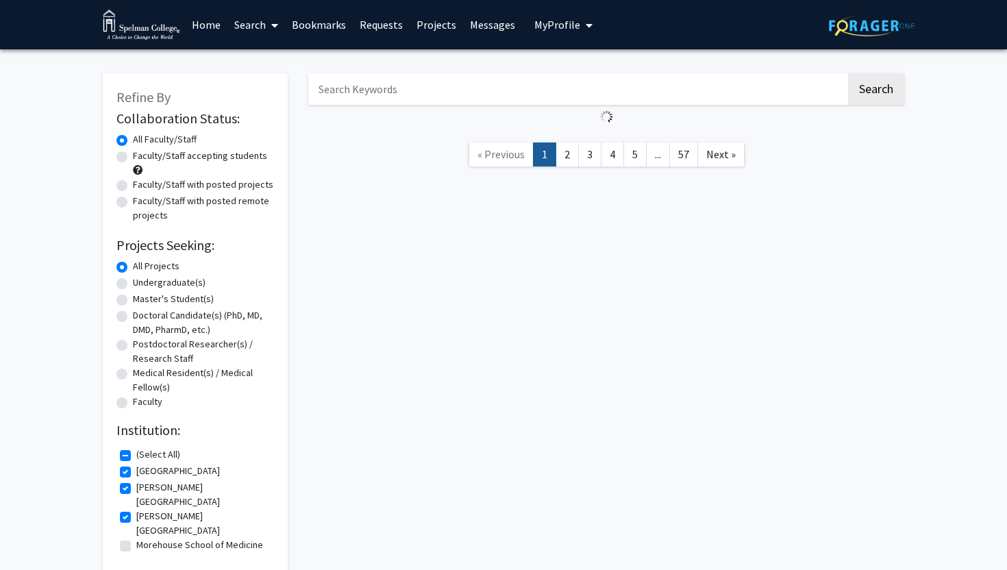
click at [136, 538] on label "Morehouse School of Medicine" at bounding box center [199, 545] width 127 height 14
click at [136, 538] on input "Morehouse School of Medicine" at bounding box center [140, 542] width 9 height 9
checkbox input "true"
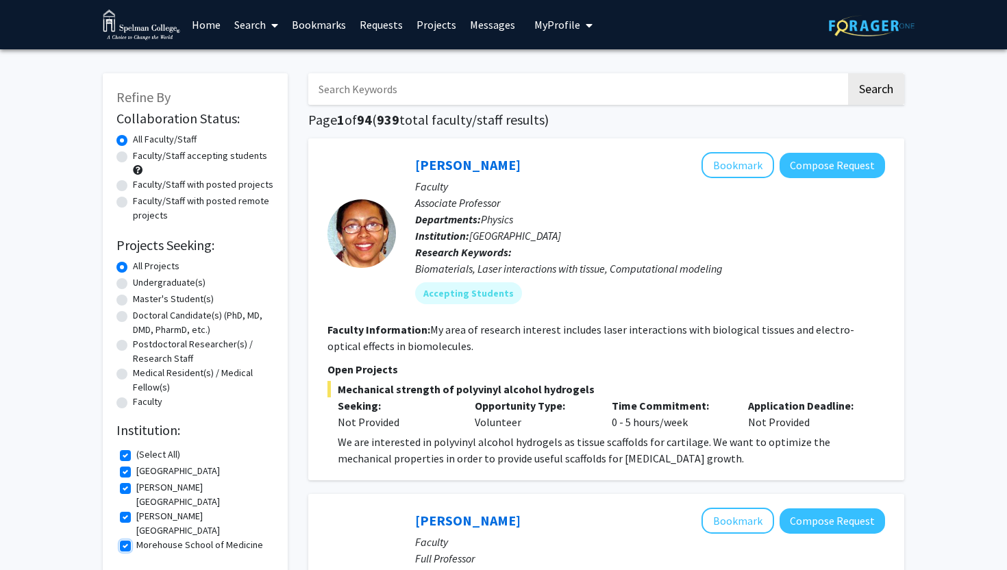
scroll to position [6, 0]
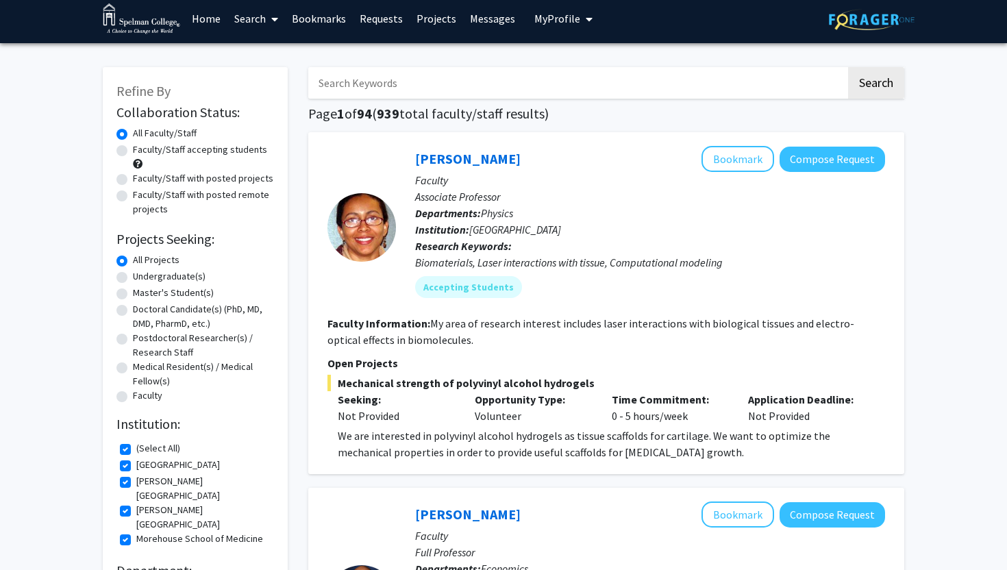
click at [136, 503] on label "[PERSON_NAME][GEOGRAPHIC_DATA]" at bounding box center [203, 517] width 134 height 29
click at [136, 503] on input "[PERSON_NAME][GEOGRAPHIC_DATA]" at bounding box center [140, 507] width 9 height 9
checkbox input "false"
checkbox input "true"
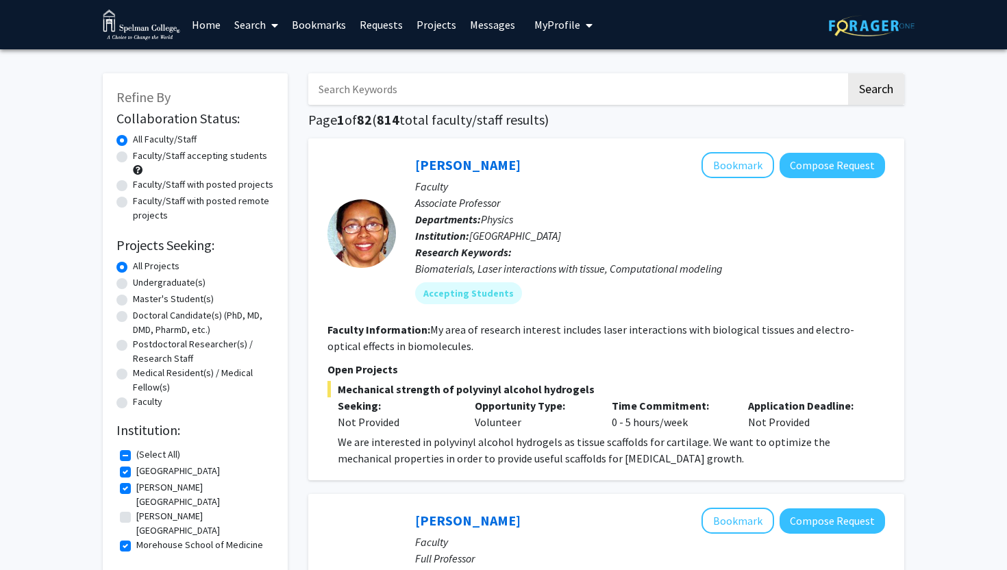
click at [136, 488] on label "[PERSON_NAME][GEOGRAPHIC_DATA]" at bounding box center [203, 494] width 134 height 29
click at [136, 488] on input "[PERSON_NAME][GEOGRAPHIC_DATA]" at bounding box center [140, 484] width 9 height 9
checkbox input "false"
click at [136, 471] on label "[GEOGRAPHIC_DATA]" at bounding box center [178, 471] width 84 height 14
click at [136, 471] on input "[GEOGRAPHIC_DATA]" at bounding box center [140, 468] width 9 height 9
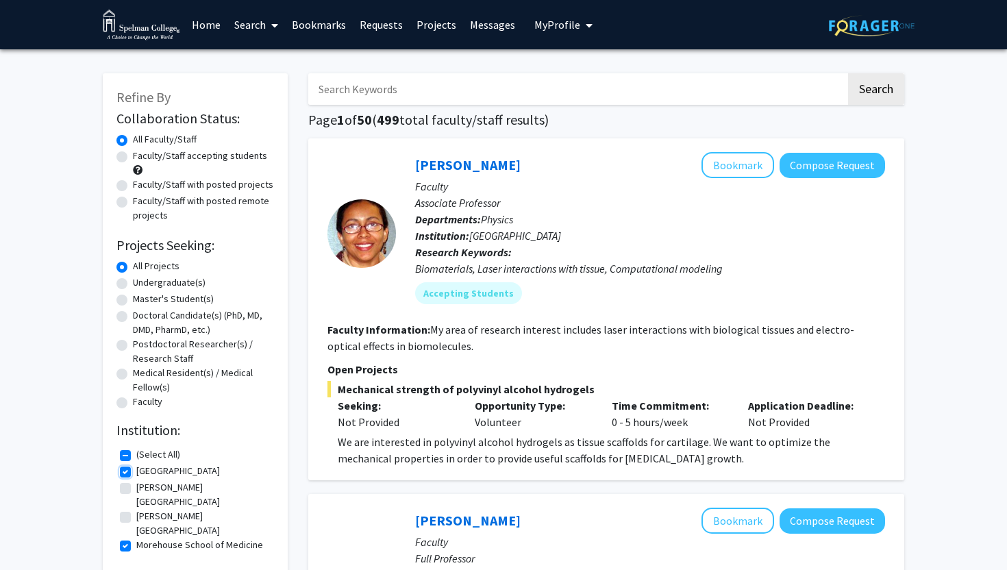
checkbox input "false"
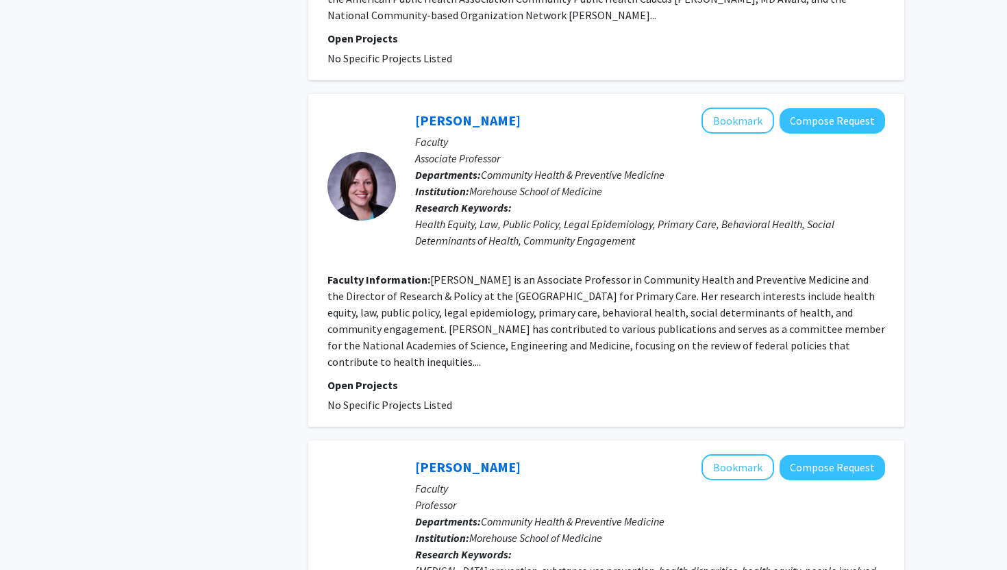
scroll to position [2887, 0]
